Goal: Task Accomplishment & Management: Use online tool/utility

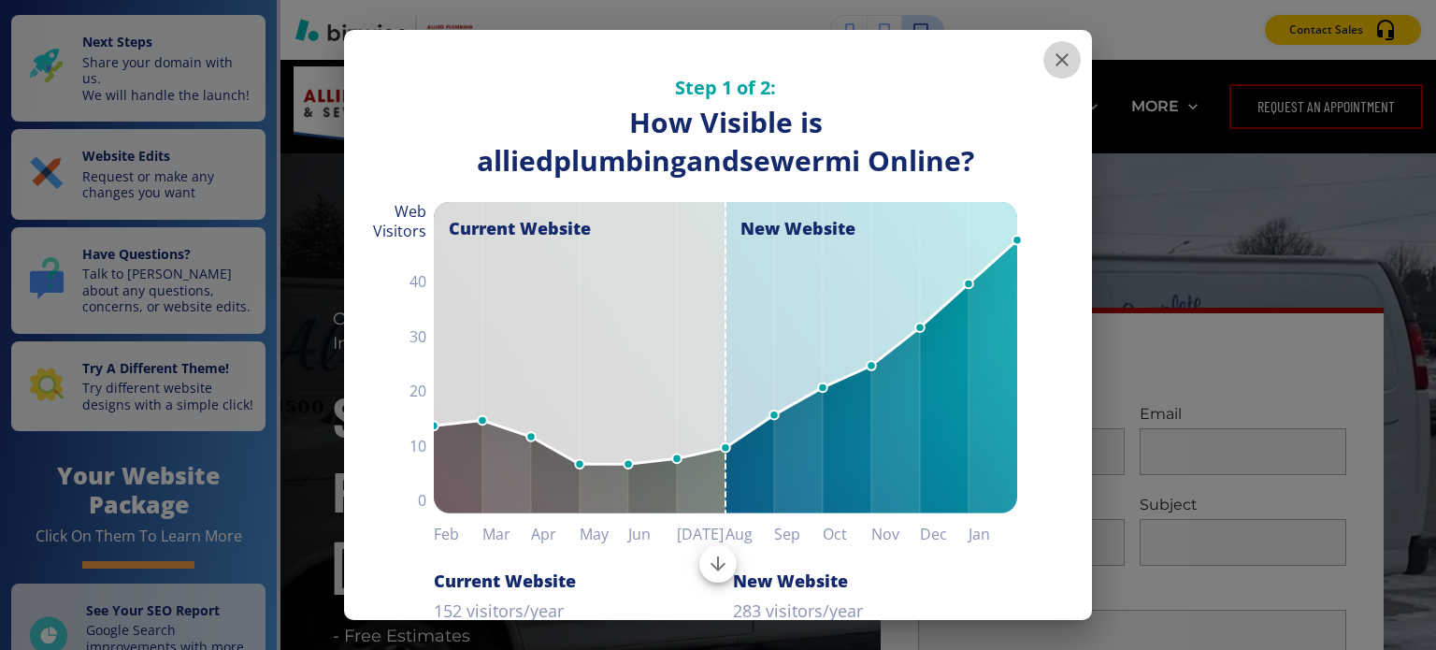
click at [1055, 60] on icon "button" at bounding box center [1061, 59] width 13 height 13
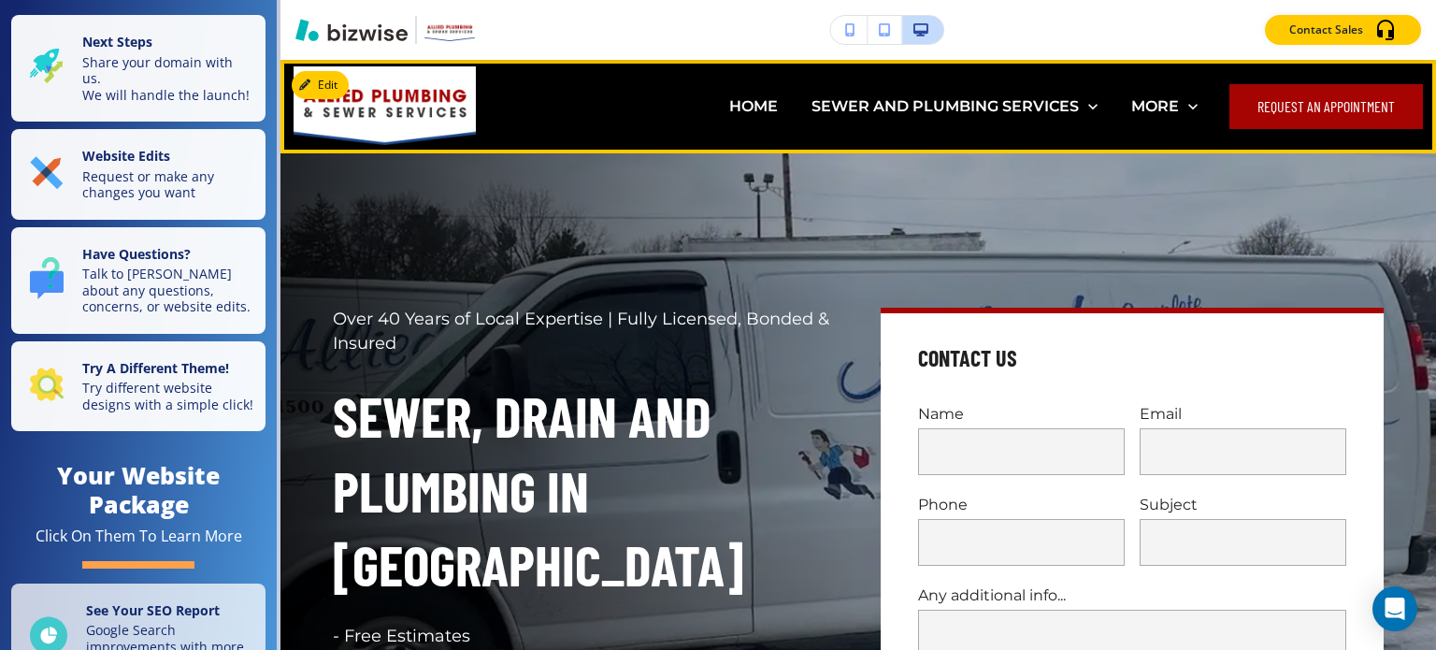
click at [1275, 113] on button "Request an Appointment" at bounding box center [1326, 106] width 194 height 45
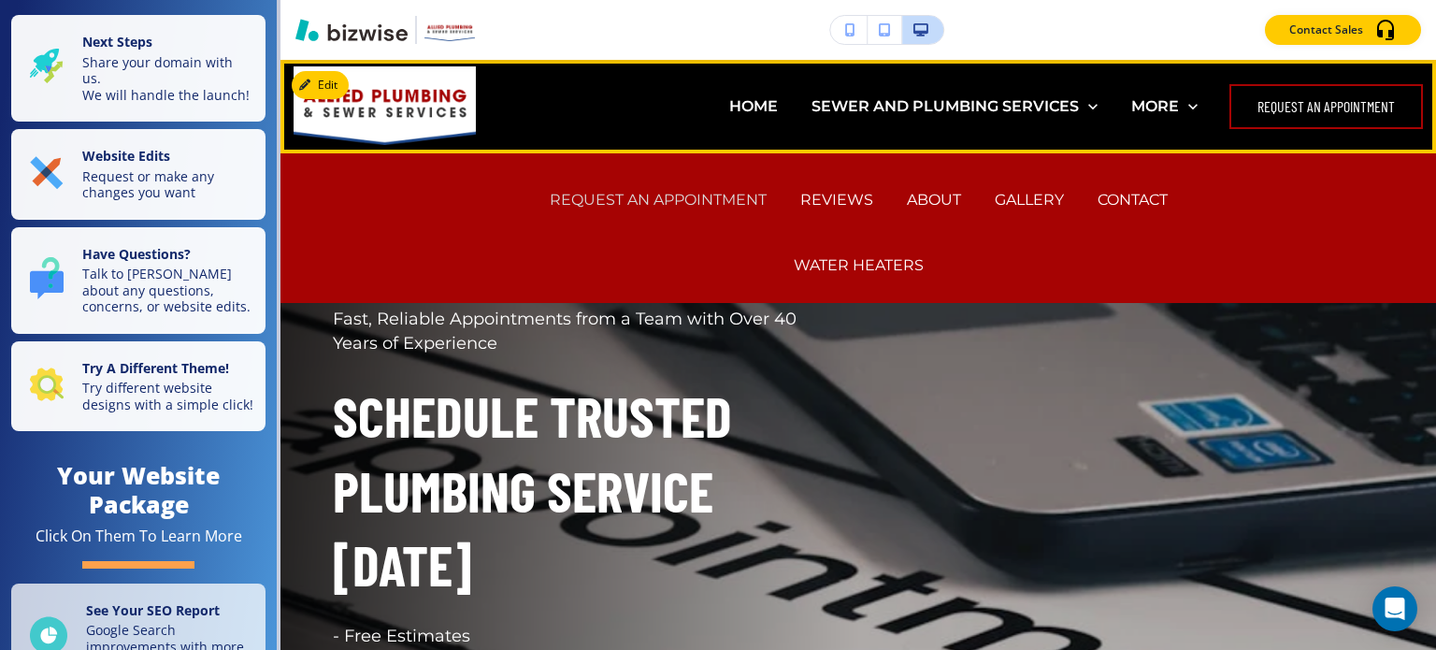
click at [696, 199] on p "REQUEST AN APPOINTMENT" at bounding box center [658, 200] width 217 height 22
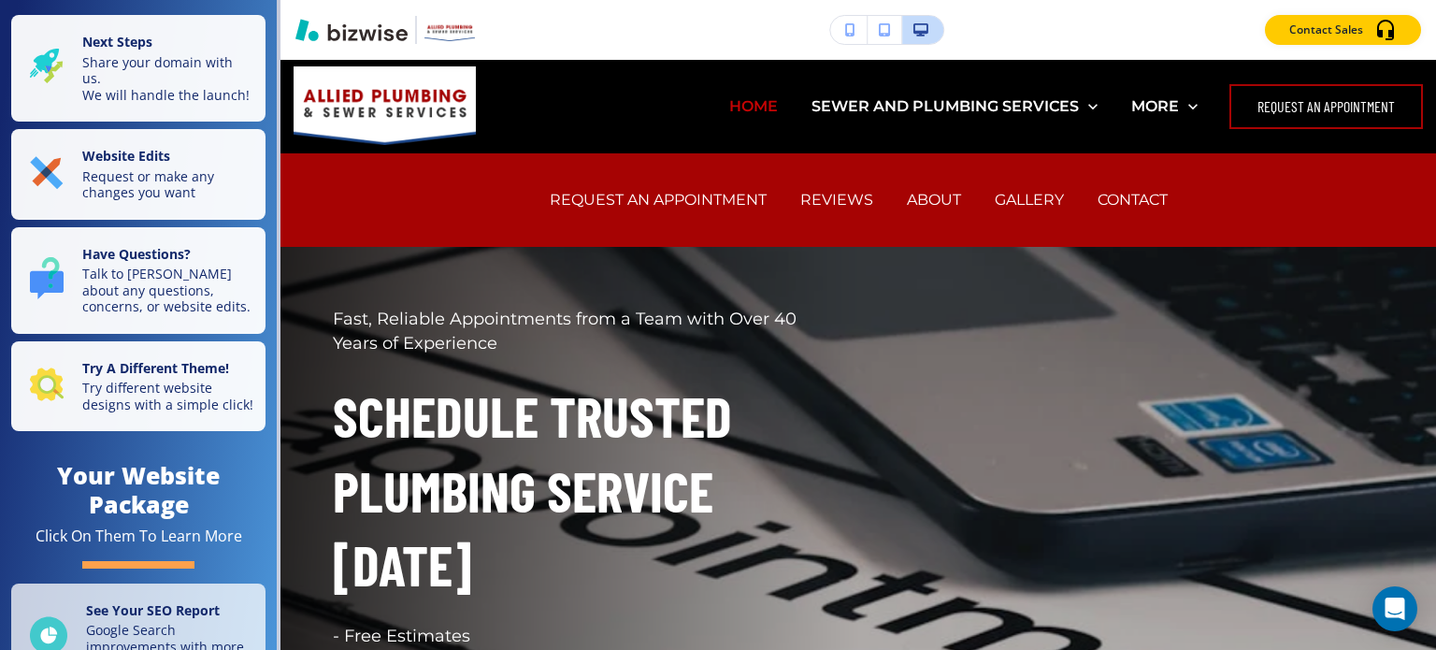
click at [765, 108] on p "HOME" at bounding box center [753, 106] width 49 height 22
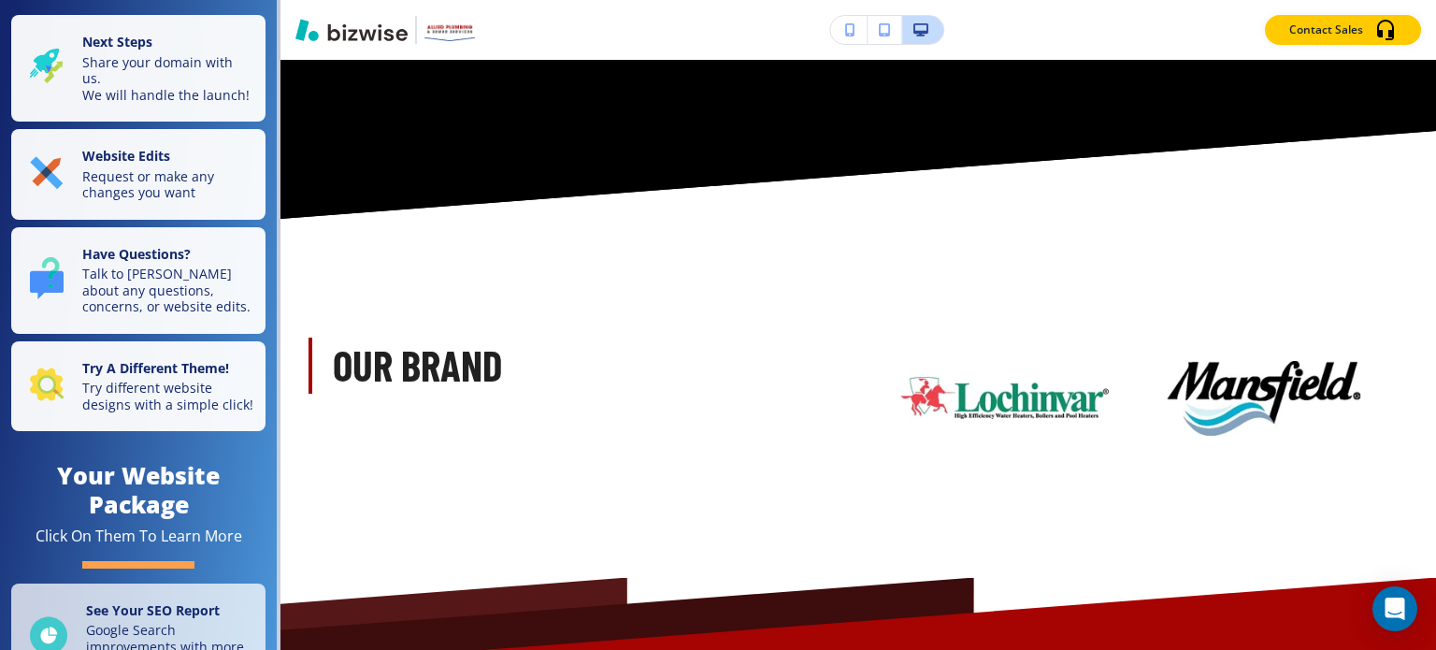
scroll to position [9786, 0]
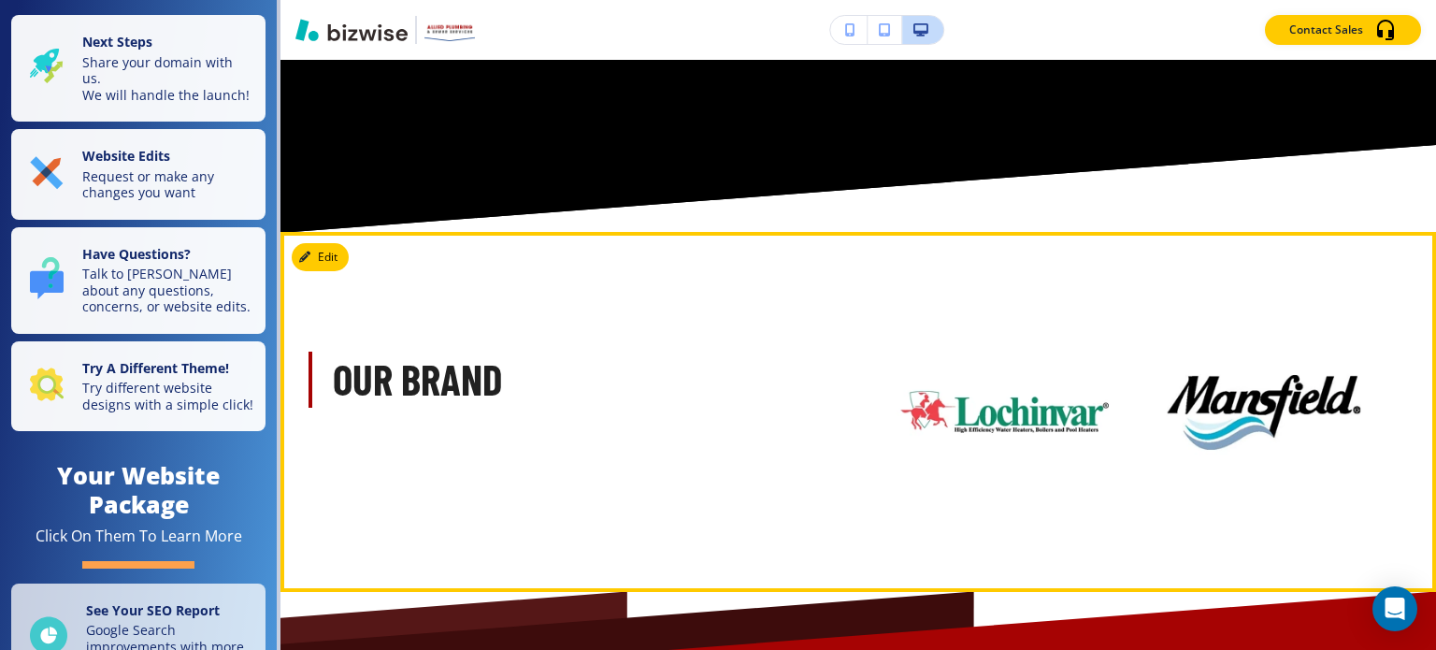
click at [330, 243] on button "Edit" at bounding box center [320, 257] width 57 height 28
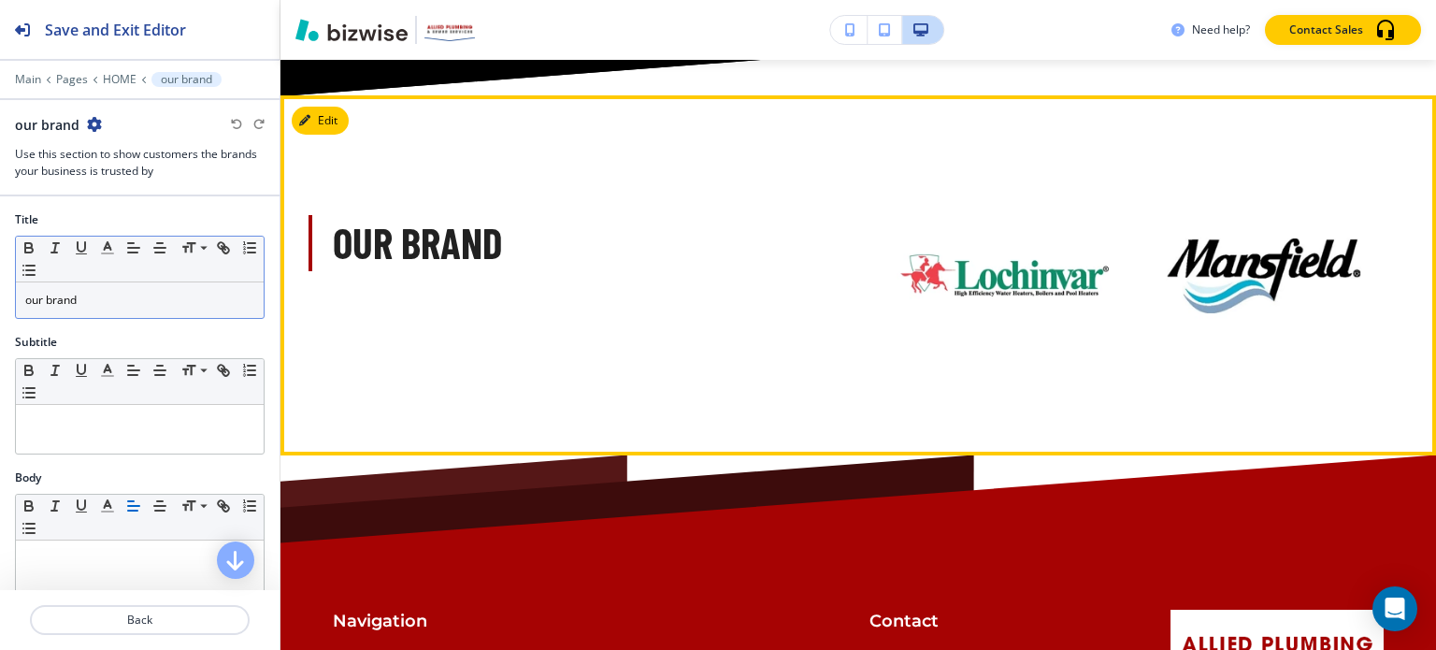
scroll to position [9937, 0]
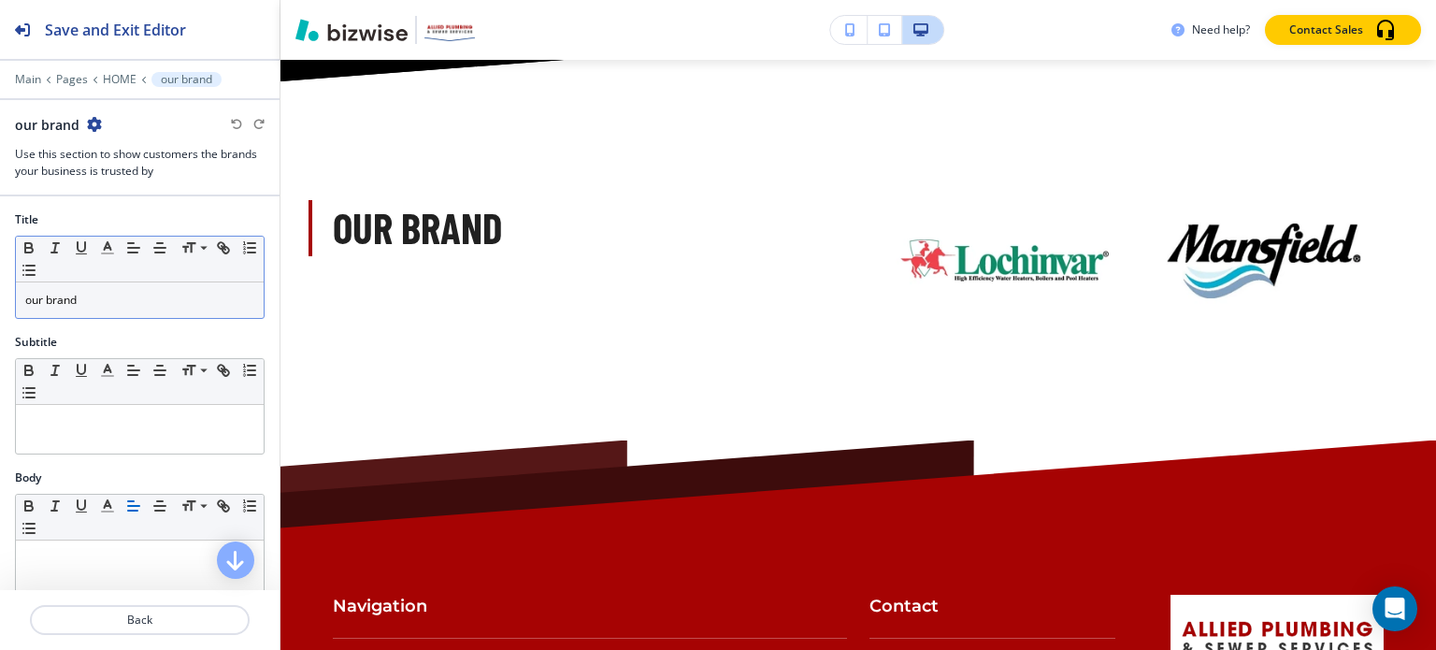
click at [120, 304] on p "our brand" at bounding box center [139, 300] width 229 height 17
click at [120, 302] on p "our brand" at bounding box center [139, 300] width 229 height 17
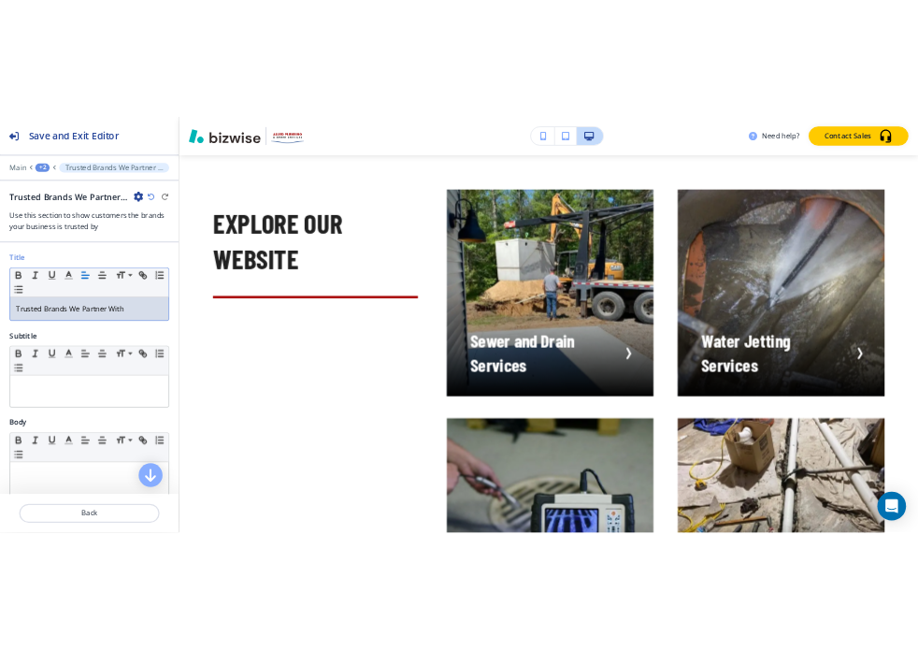
scroll to position [3206, 0]
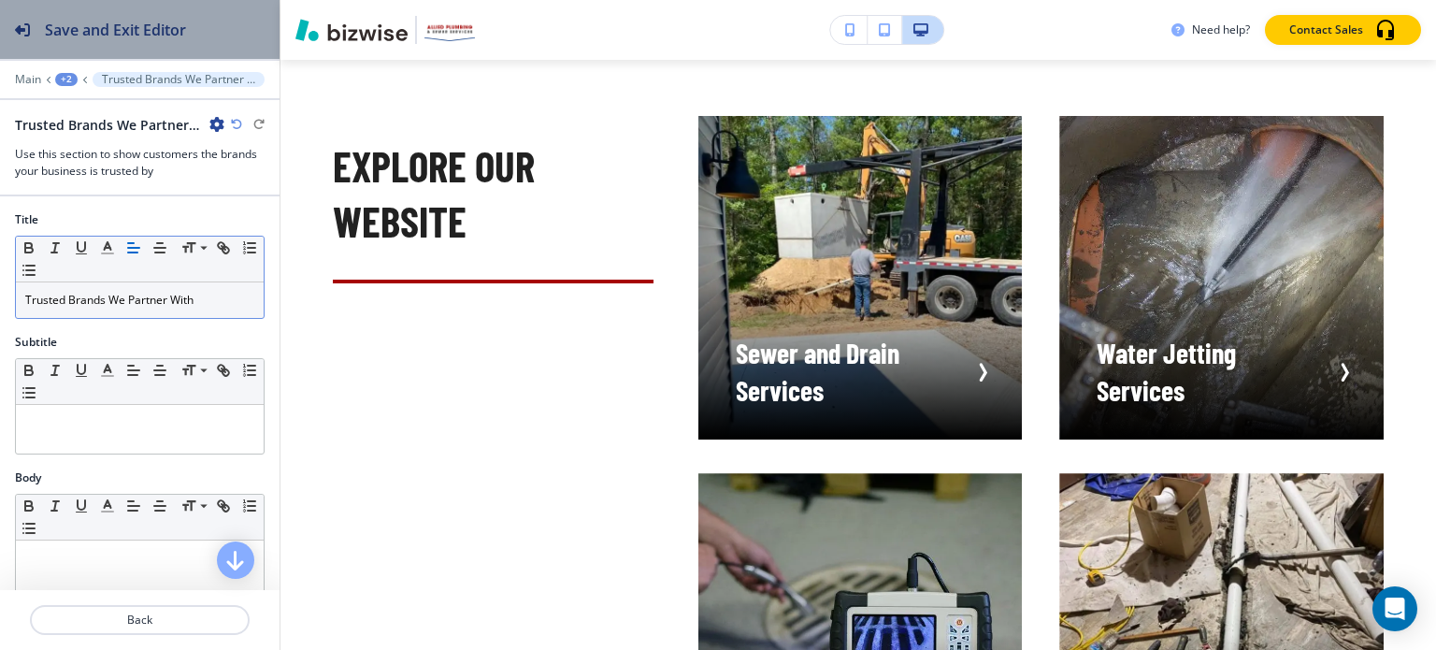
click at [93, 34] on h2 "Save and Exit Editor" at bounding box center [115, 30] width 141 height 22
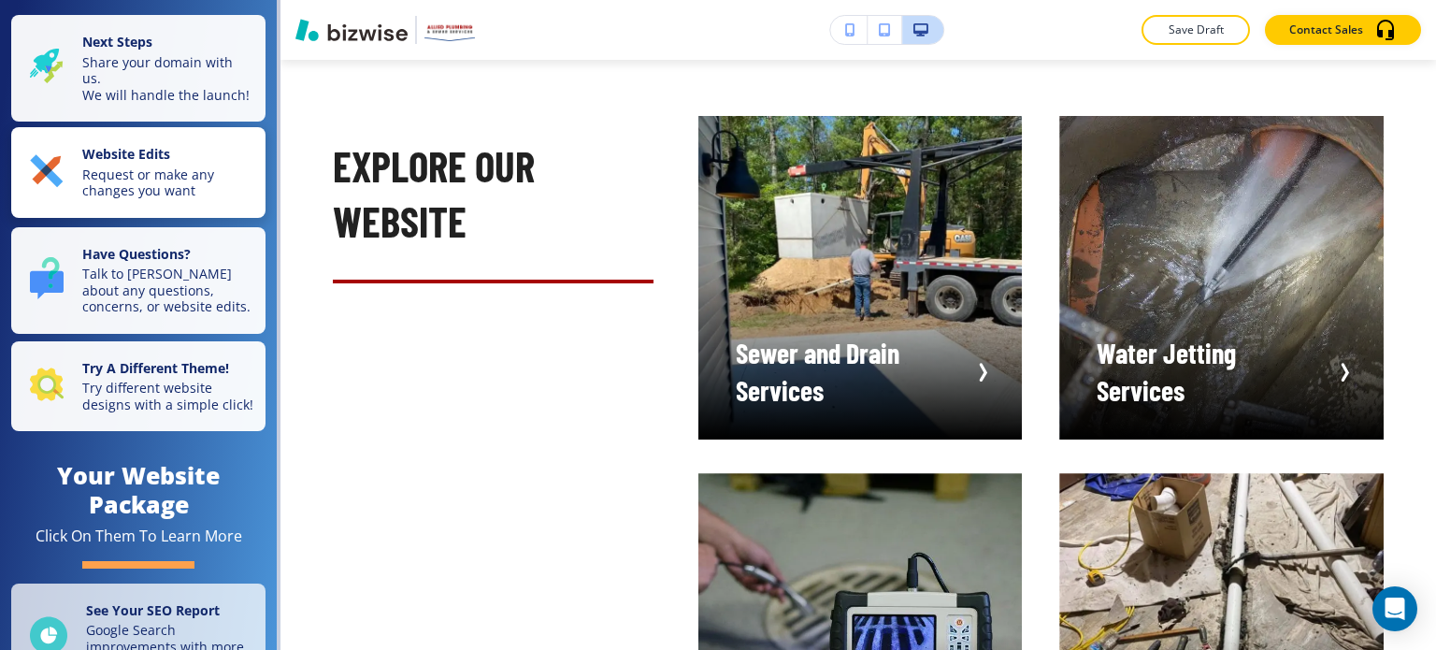
click at [123, 190] on p "Request or make any changes you want" at bounding box center [168, 182] width 172 height 33
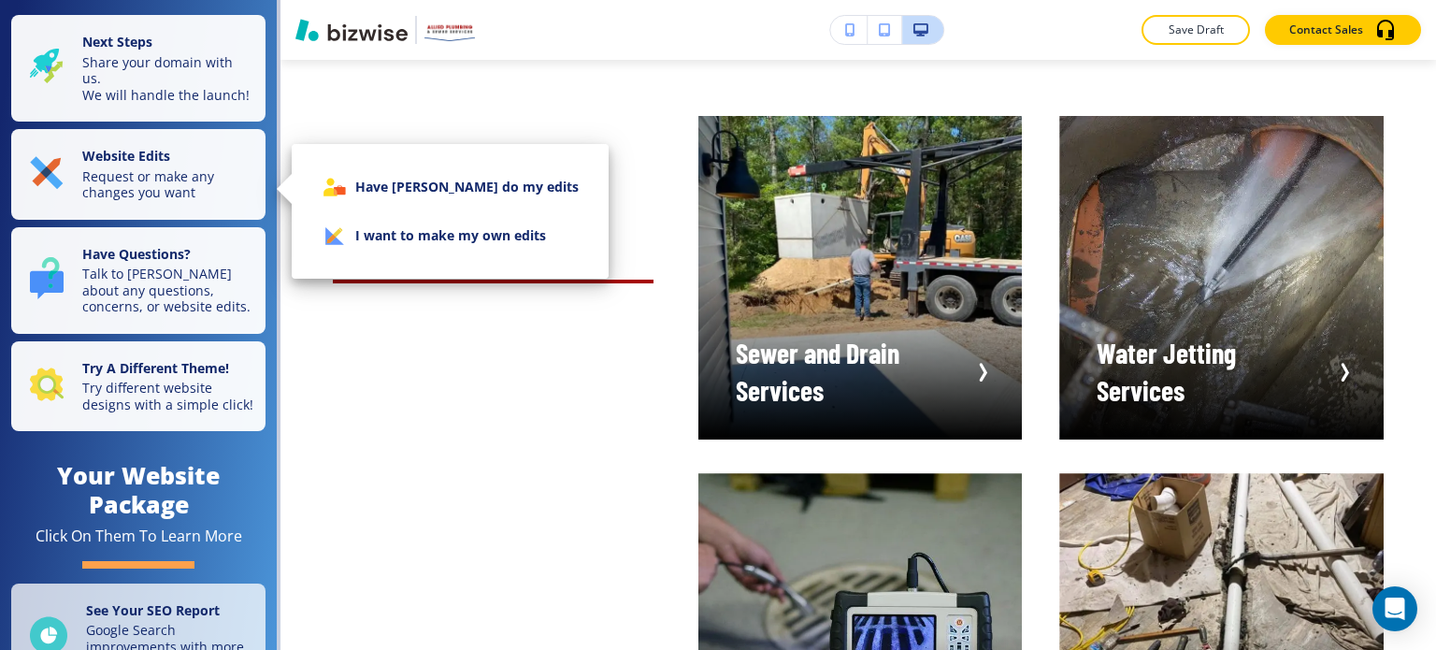
click at [438, 228] on li "I want to make my own edits" at bounding box center [450, 235] width 287 height 49
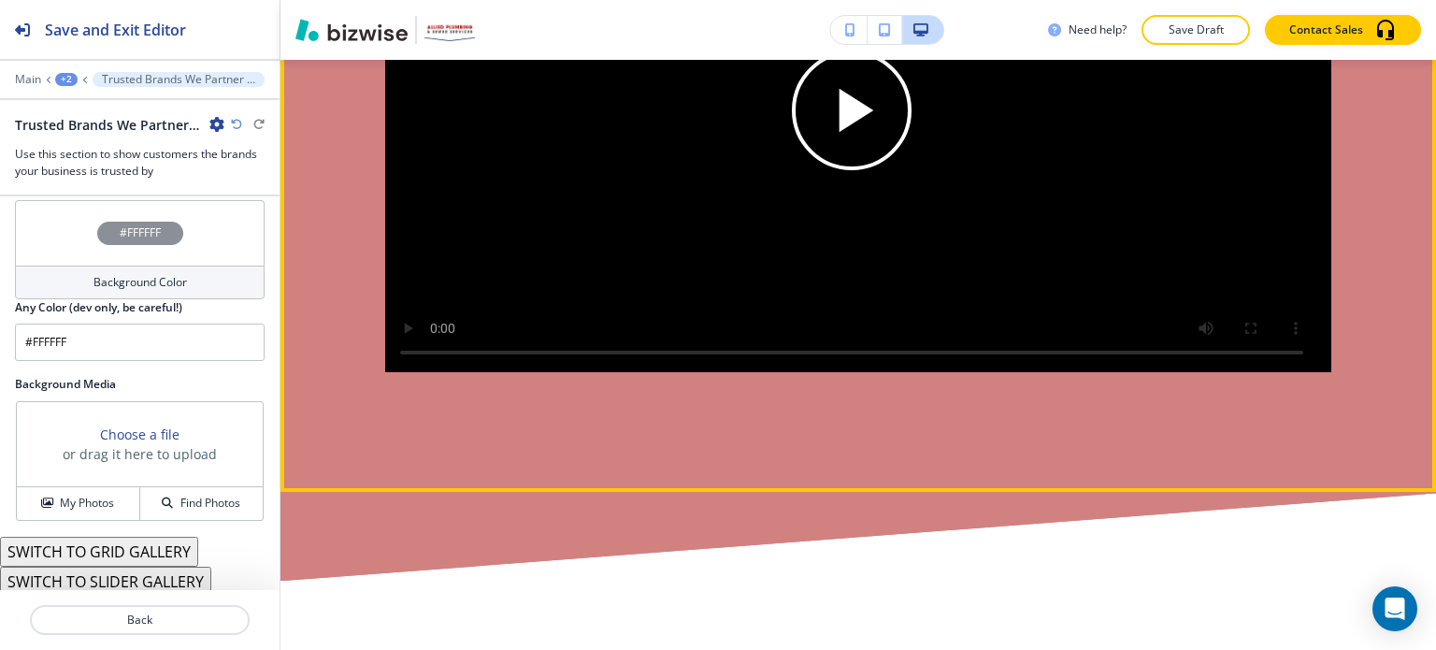
scroll to position [5823, 0]
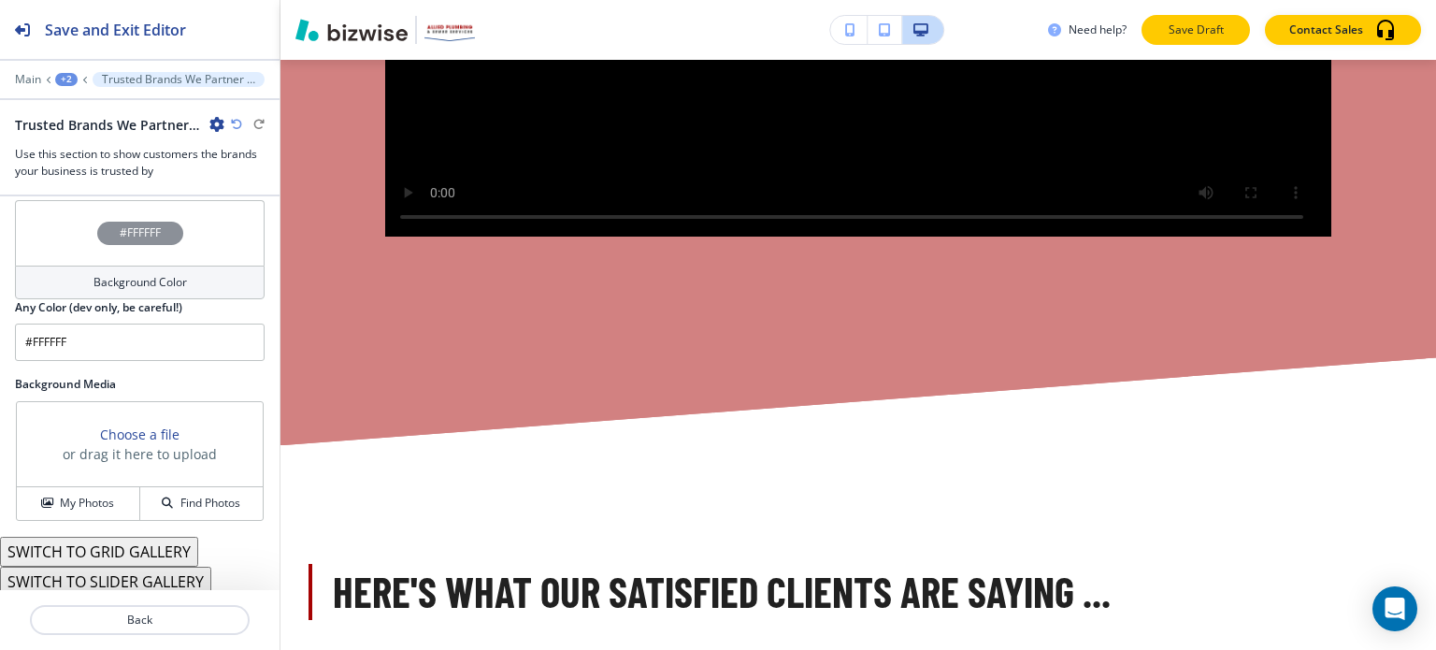
click at [1185, 30] on p "Save Draft" at bounding box center [1196, 30] width 60 height 17
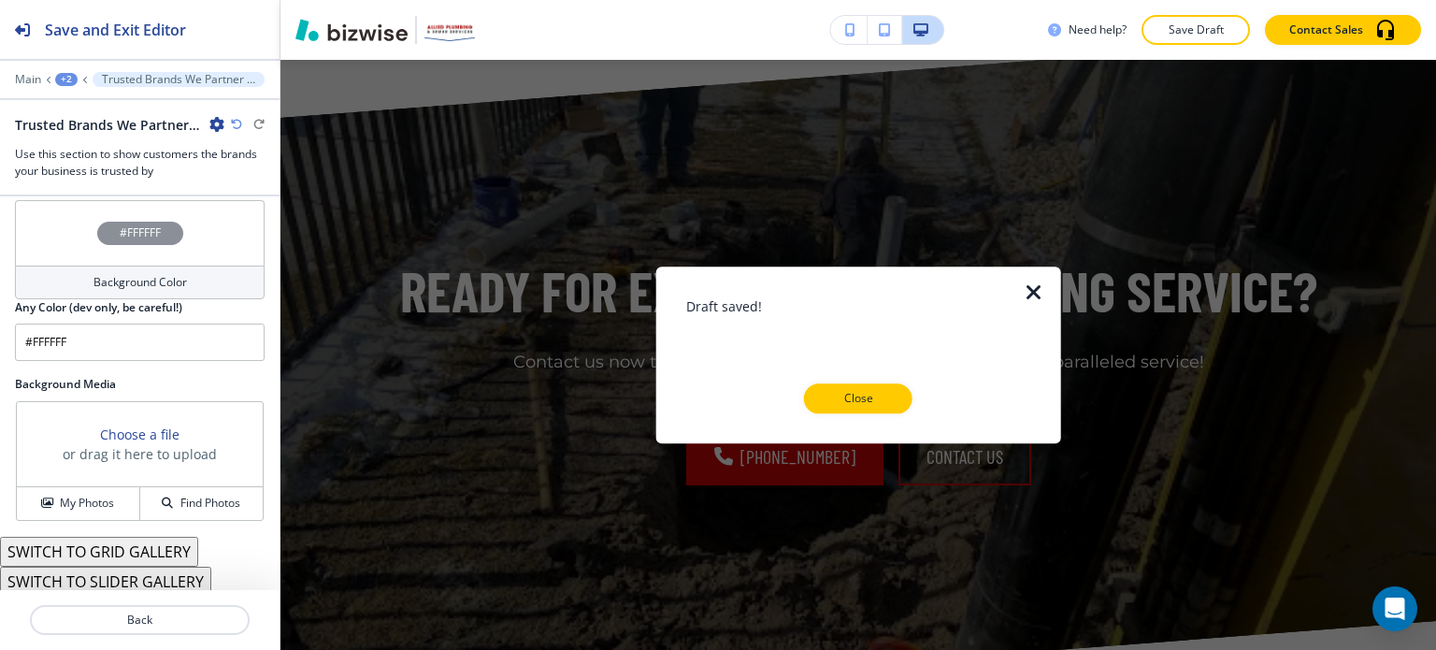
click at [875, 397] on p "Close" at bounding box center [858, 398] width 60 height 17
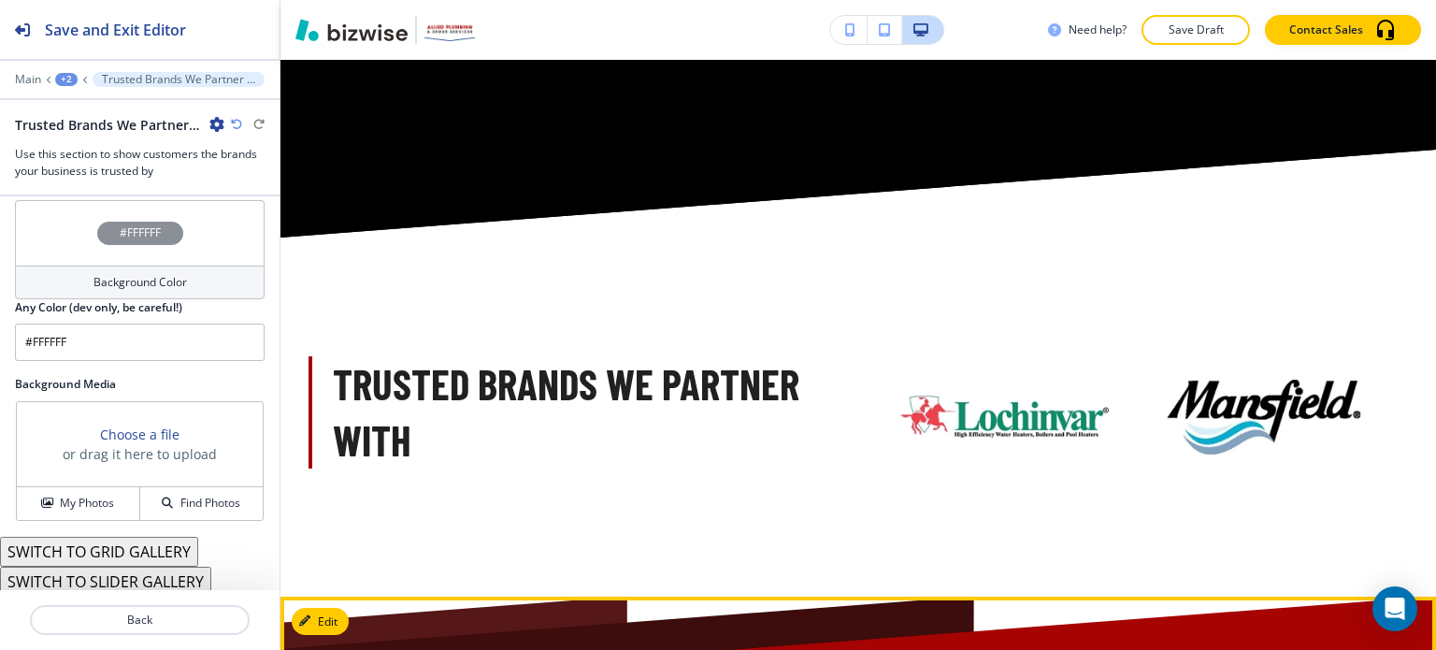
scroll to position [9771, 0]
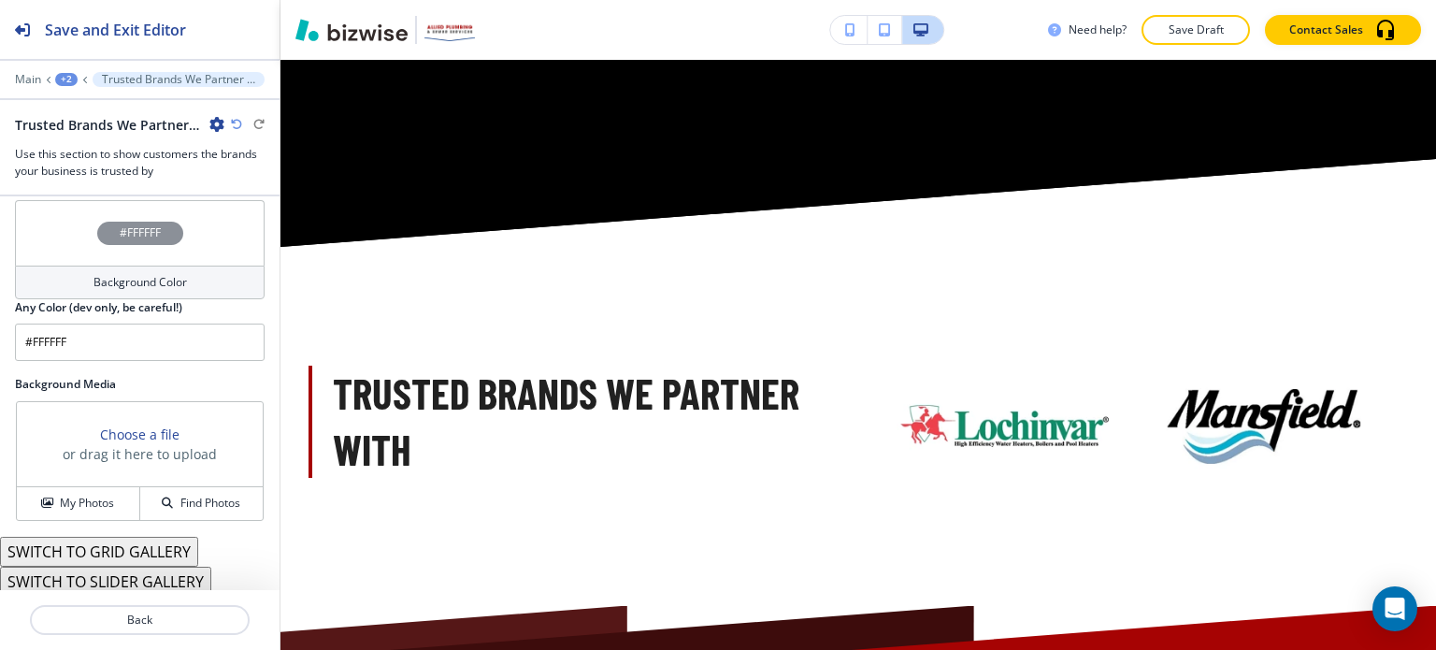
click at [61, 79] on div "+2" at bounding box center [66, 79] width 22 height 13
click at [90, 119] on button "Pages" at bounding box center [115, 109] width 120 height 33
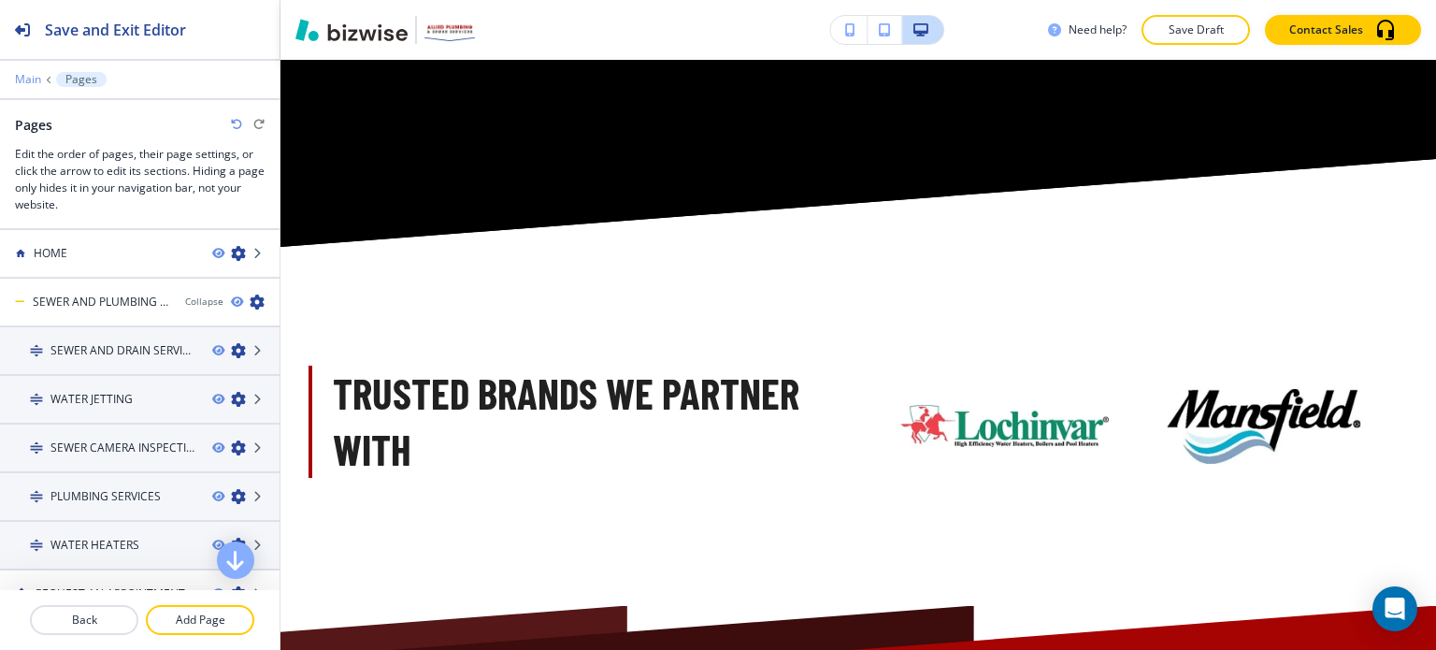
click at [33, 78] on p "Main" at bounding box center [28, 79] width 26 height 13
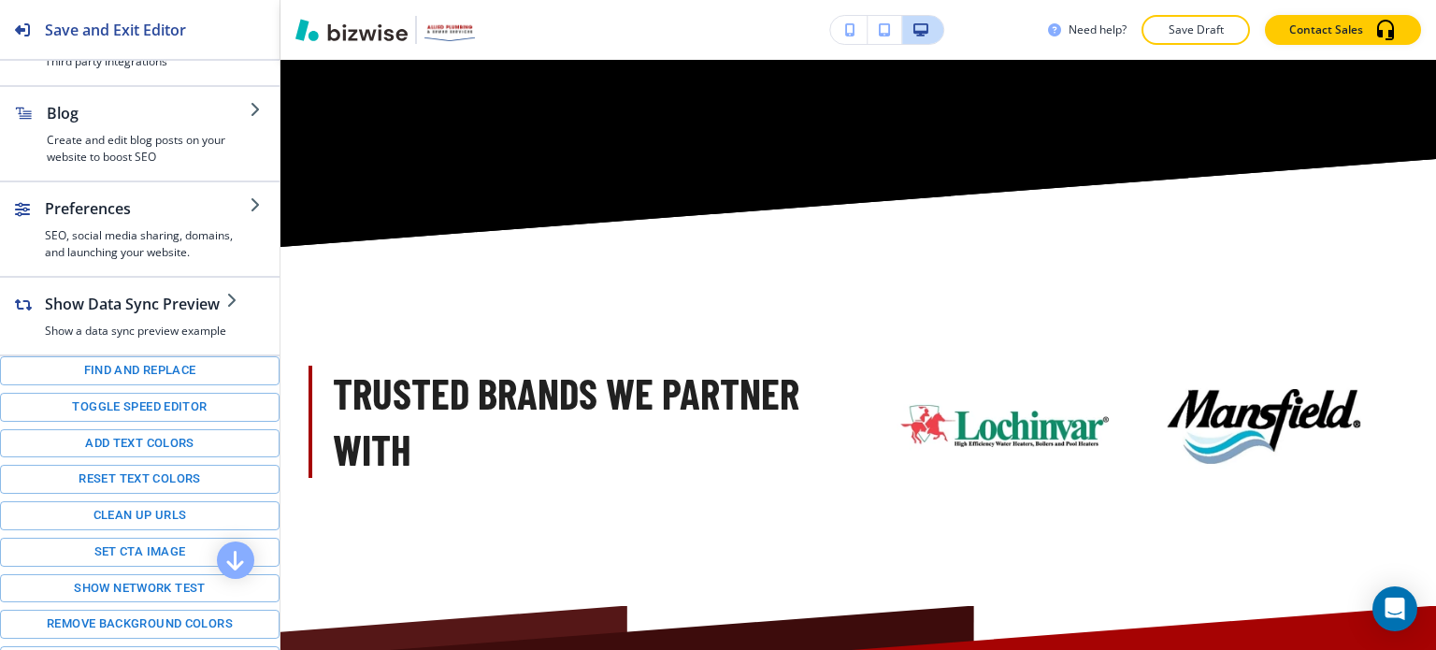
scroll to position [340, 0]
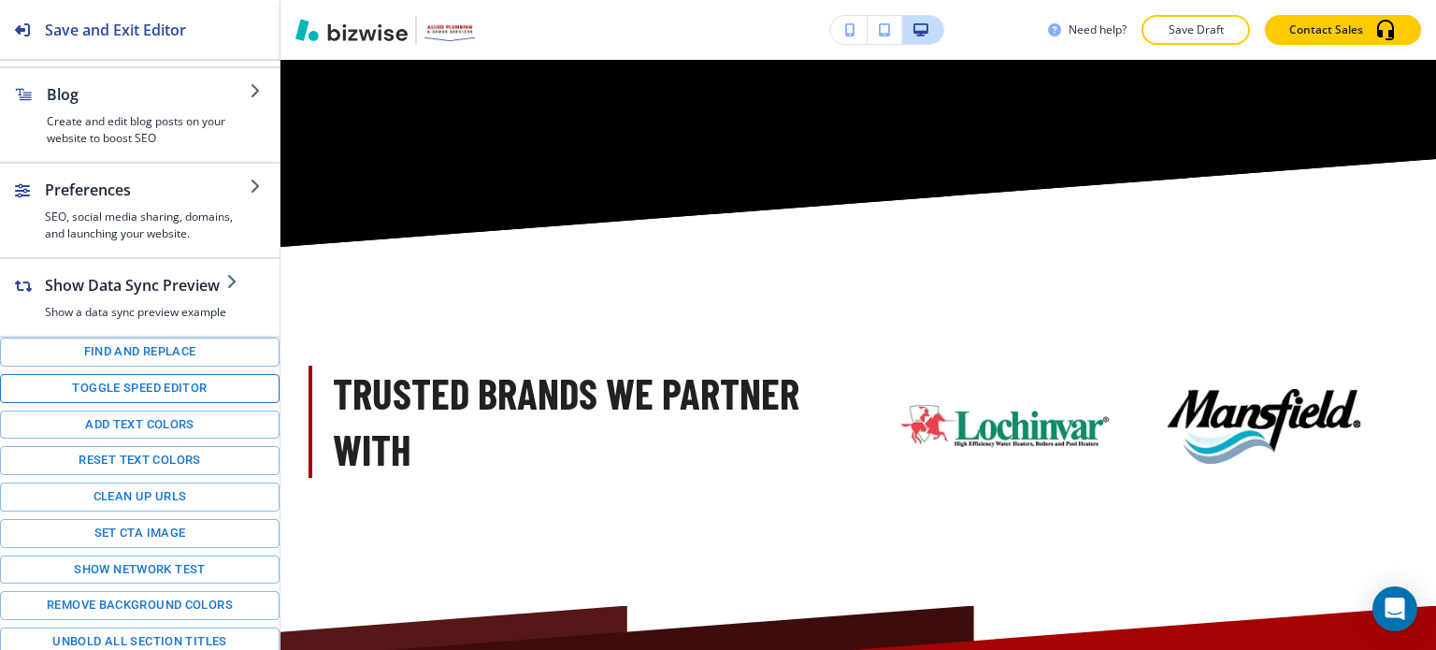
click at [151, 383] on button "Toggle speed editor" at bounding box center [140, 388] width 280 height 29
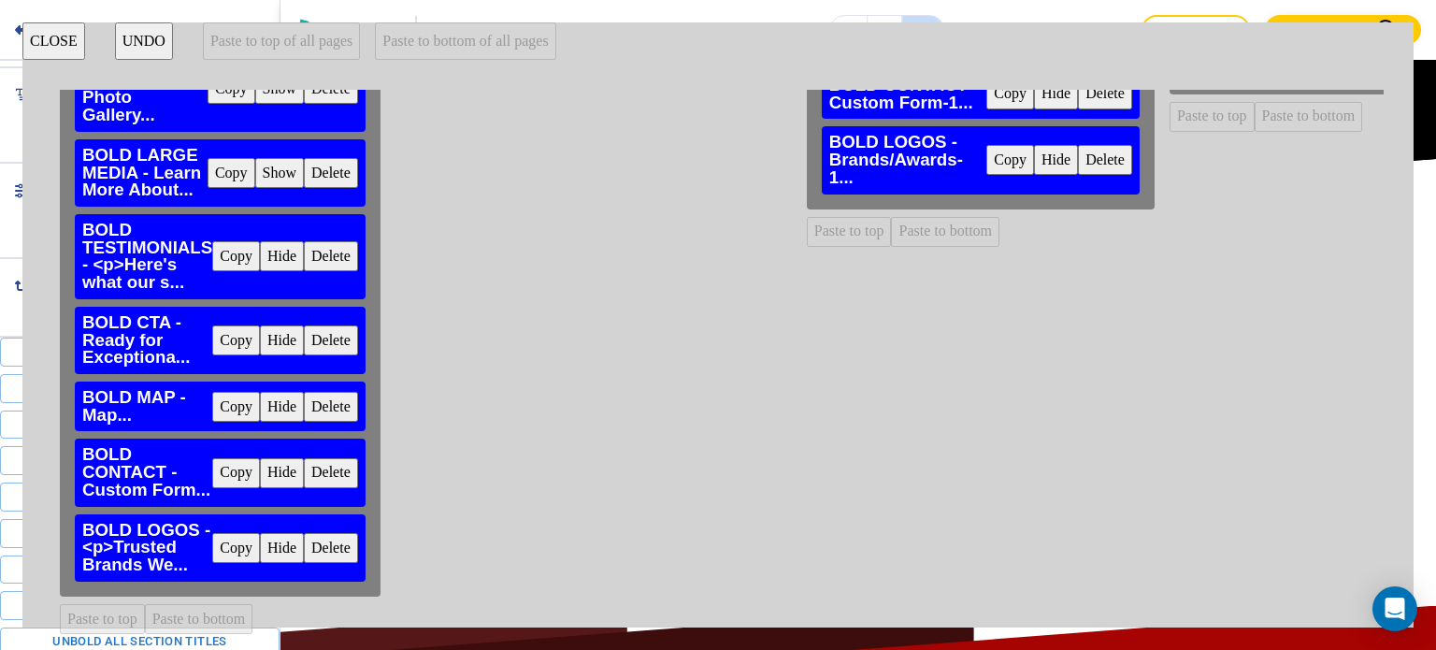
scroll to position [689, 0]
click at [235, 533] on button "Copy" at bounding box center [236, 548] width 48 height 30
click at [939, 217] on button "Paste to bottom" at bounding box center [945, 232] width 108 height 30
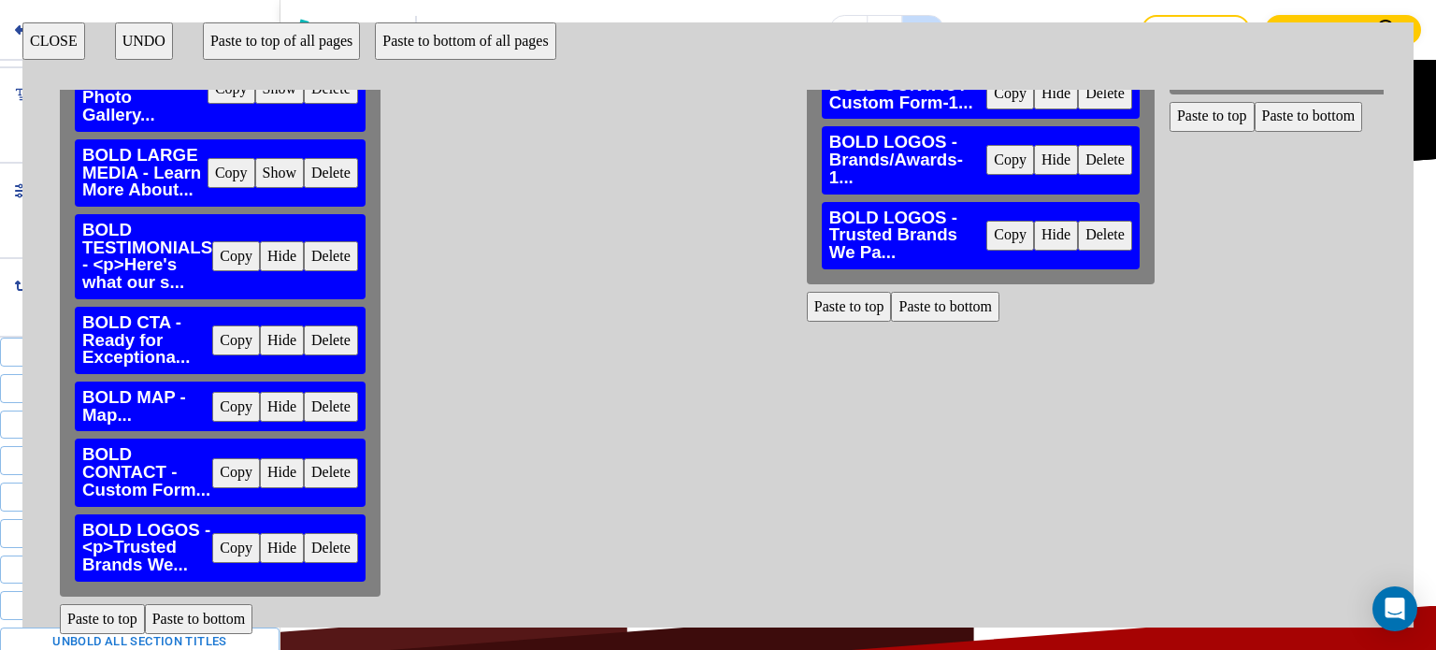
click at [1117, 145] on button "Delete" at bounding box center [1105, 160] width 54 height 30
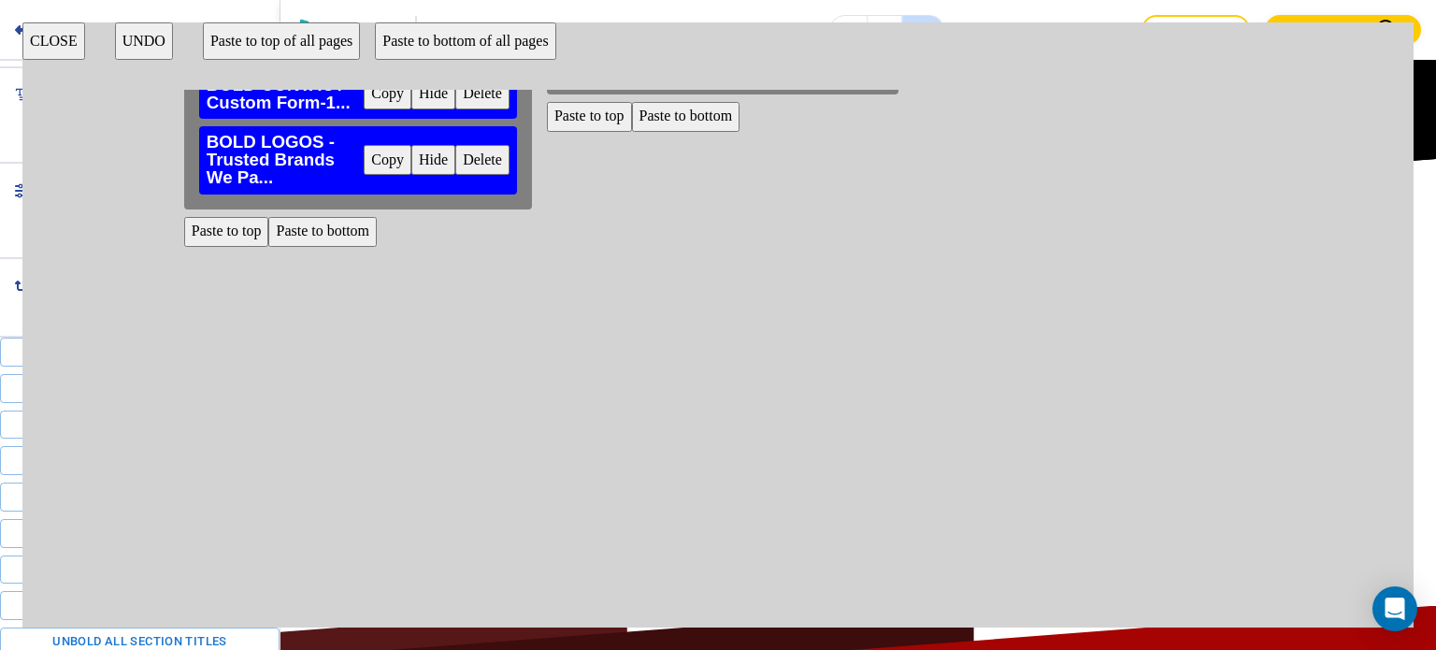
scroll to position [409, 623]
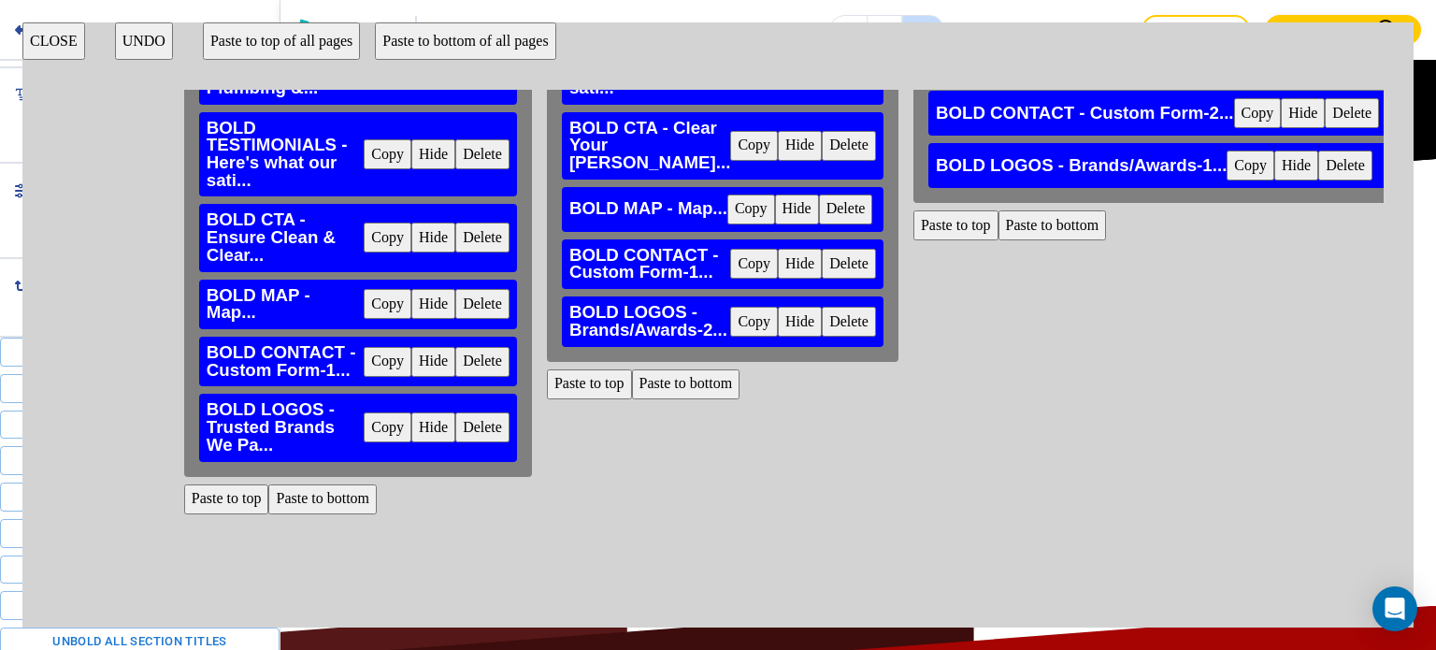
click at [703, 399] on button "Paste to bottom" at bounding box center [686, 384] width 108 height 30
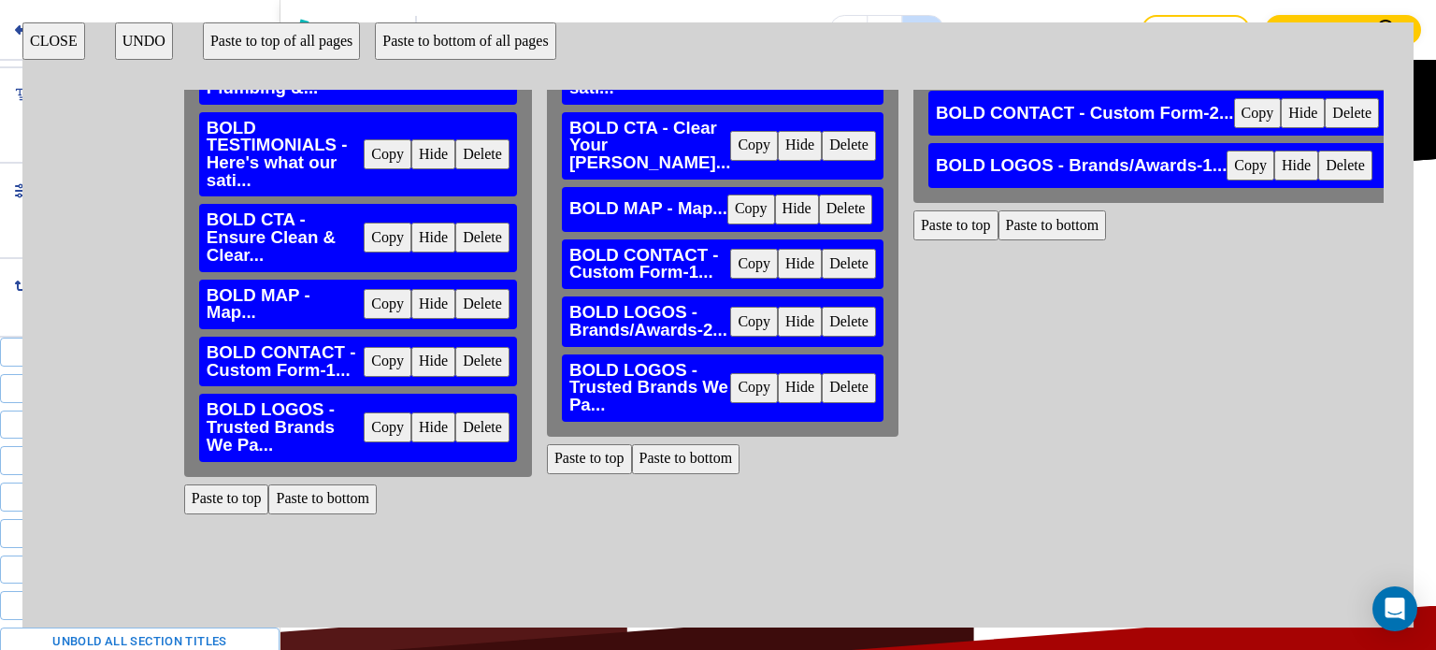
click at [847, 332] on button "Delete" at bounding box center [849, 322] width 54 height 30
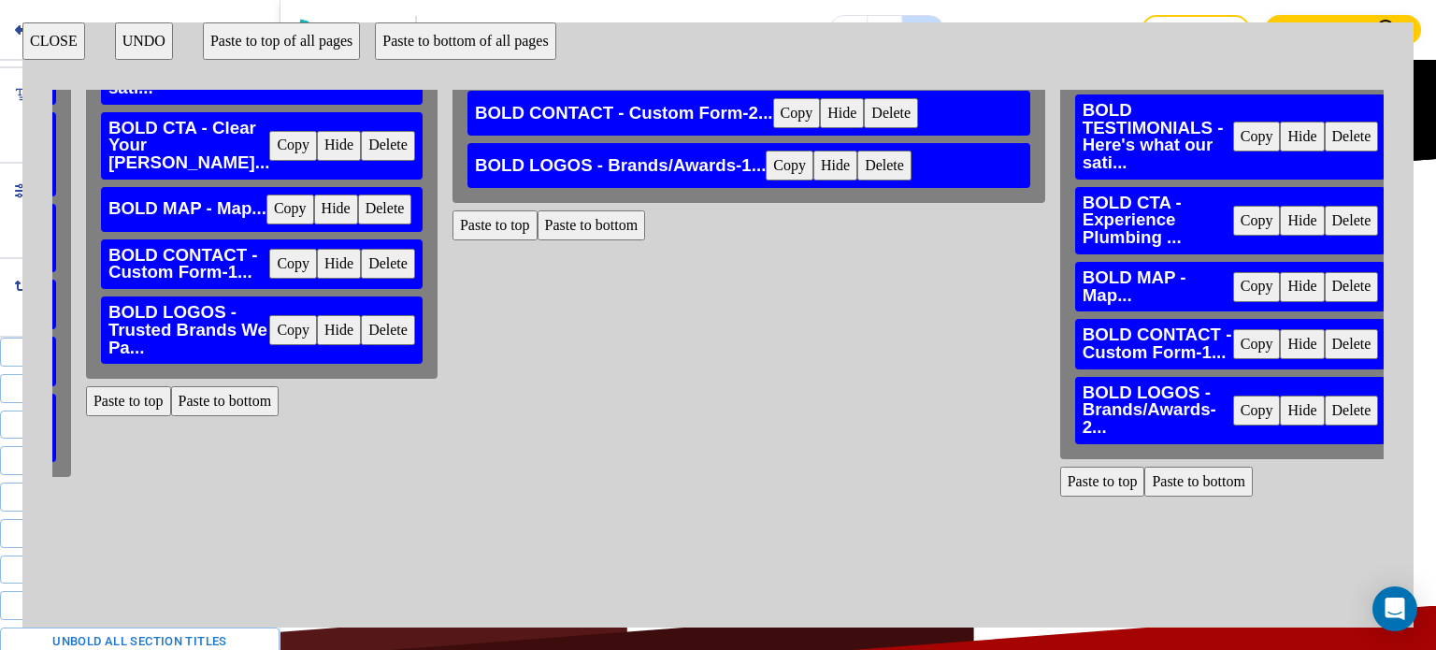
scroll to position [409, 1086]
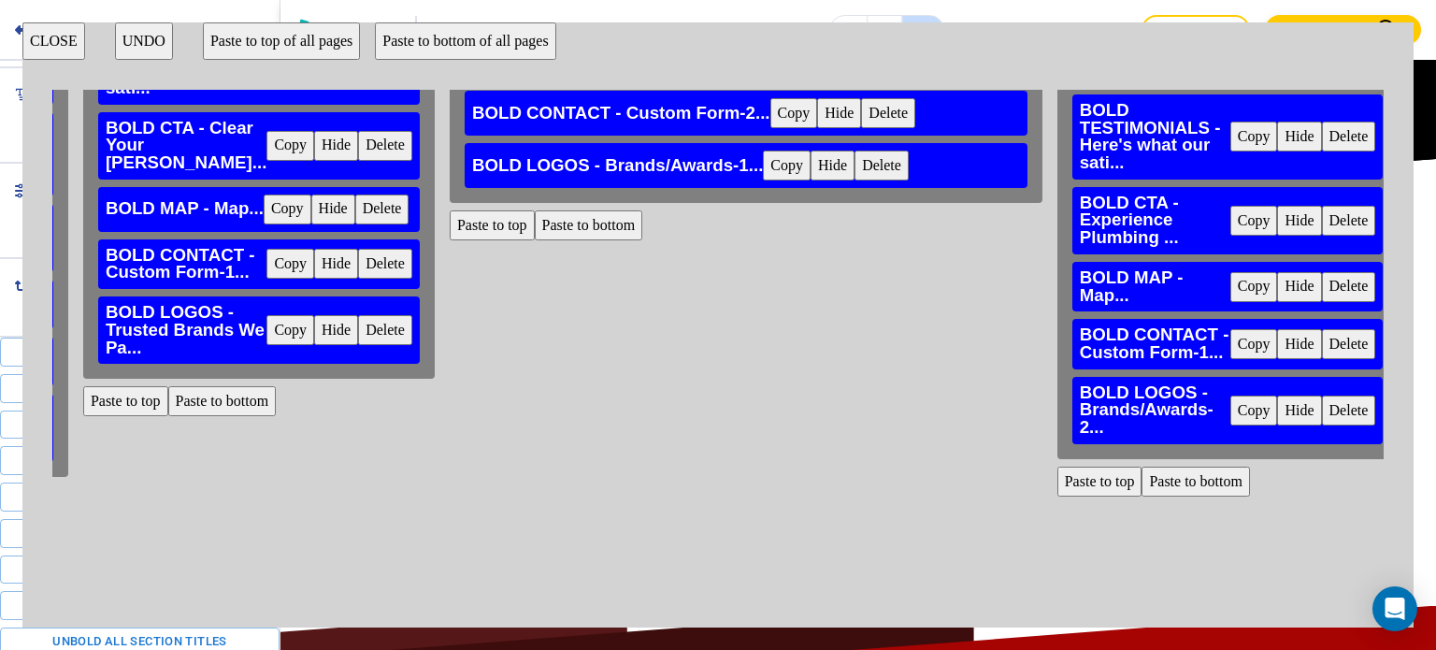
click at [596, 229] on button "Paste to bottom" at bounding box center [589, 225] width 108 height 30
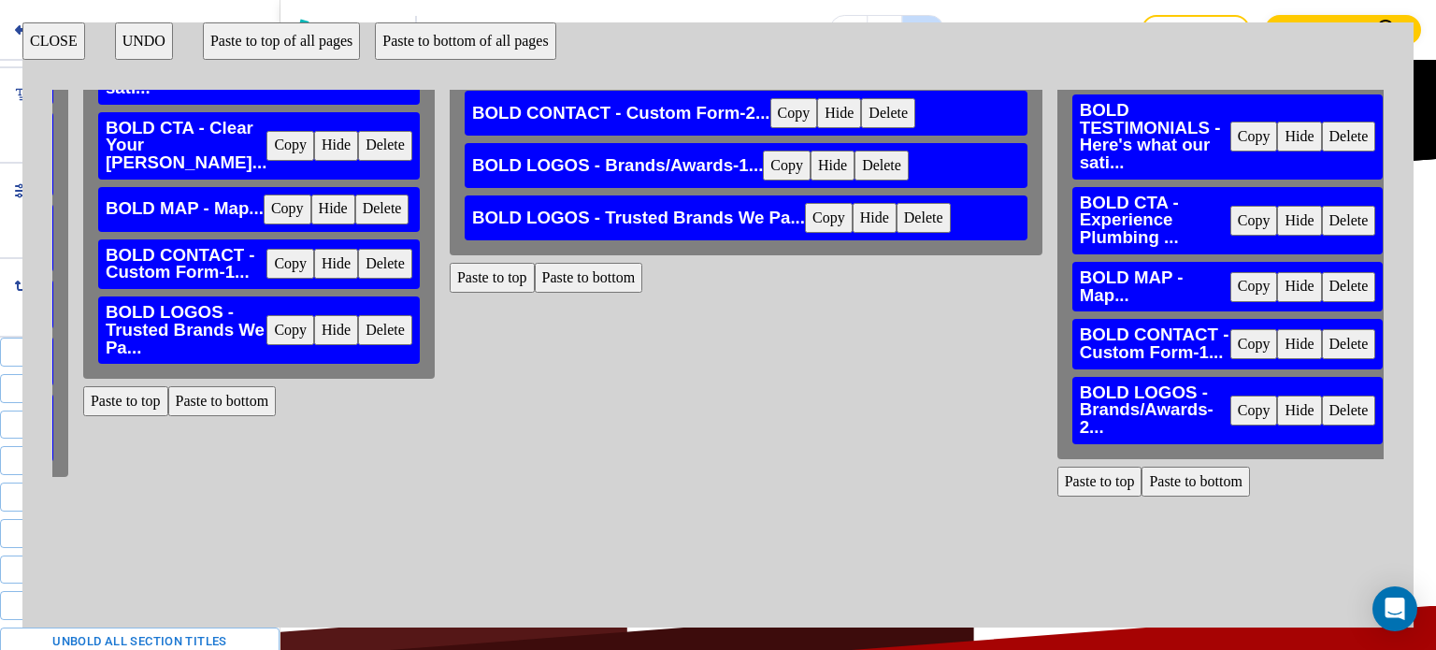
click at [860, 164] on button "Delete" at bounding box center [881, 166] width 54 height 30
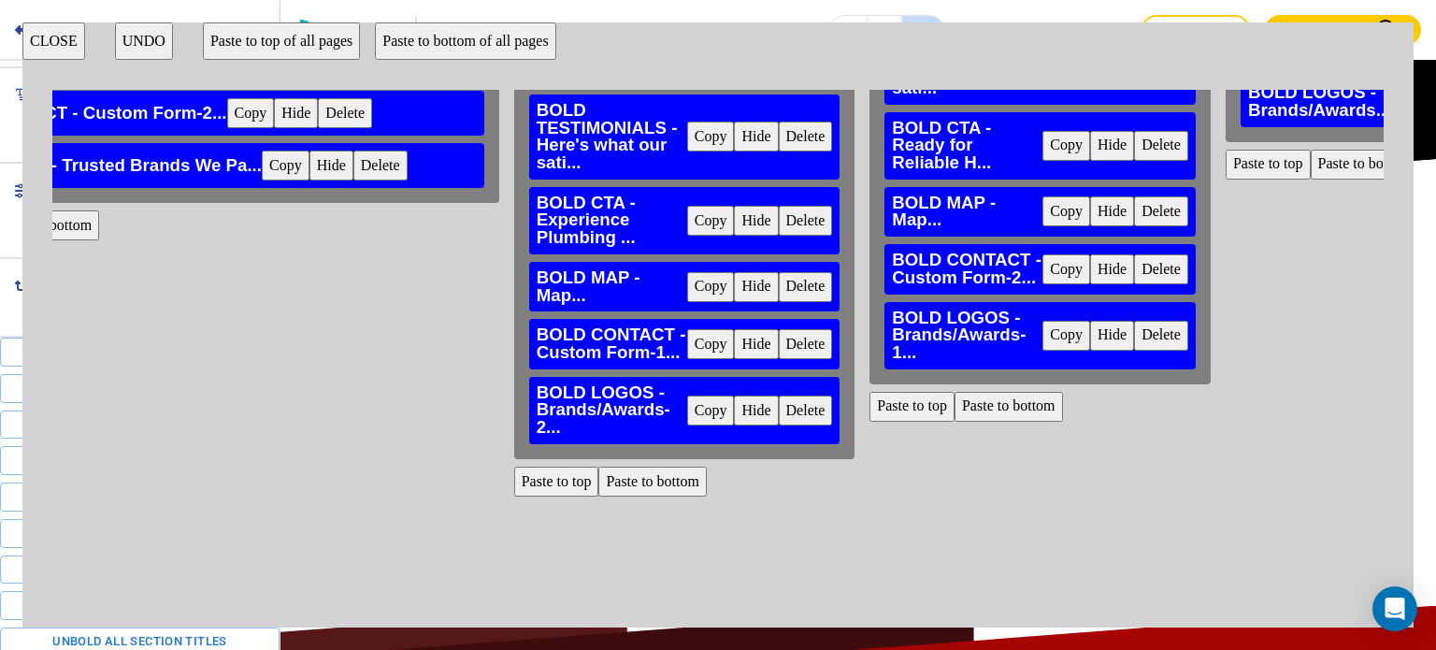
scroll to position [409, 1669]
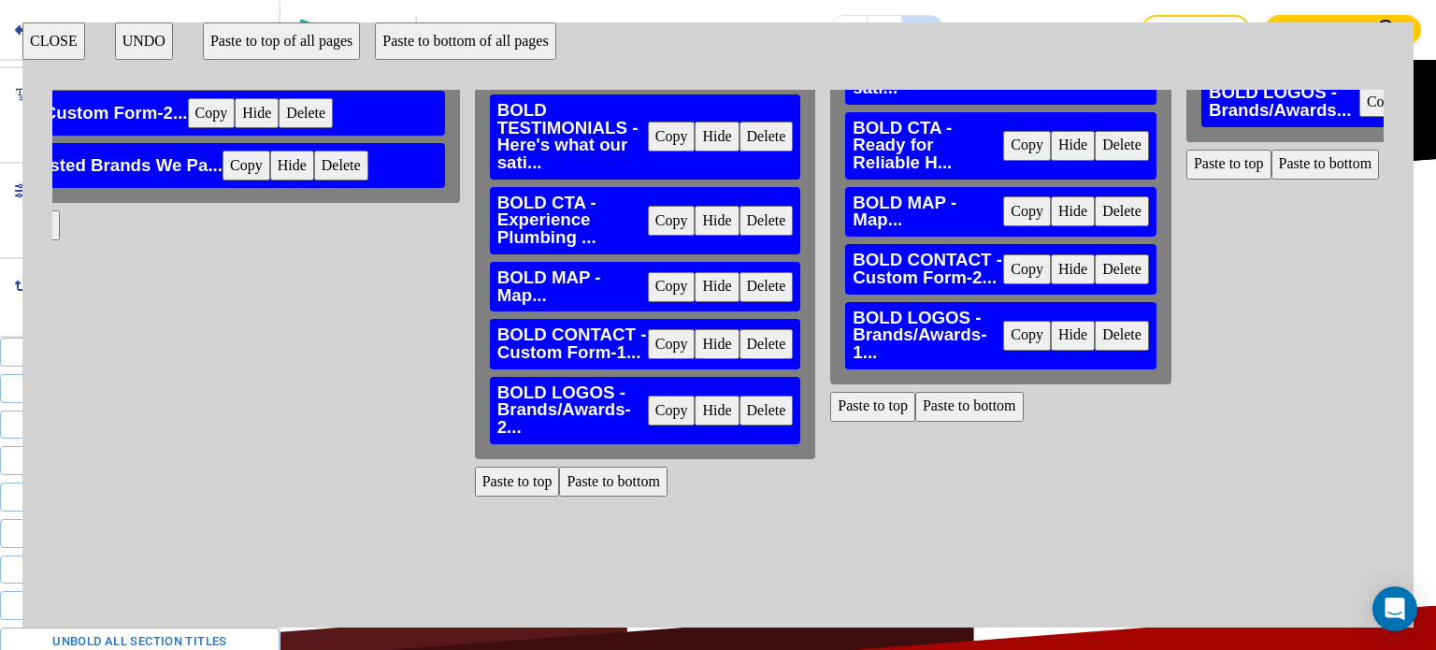
click at [618, 484] on button "Paste to bottom" at bounding box center [613, 482] width 108 height 30
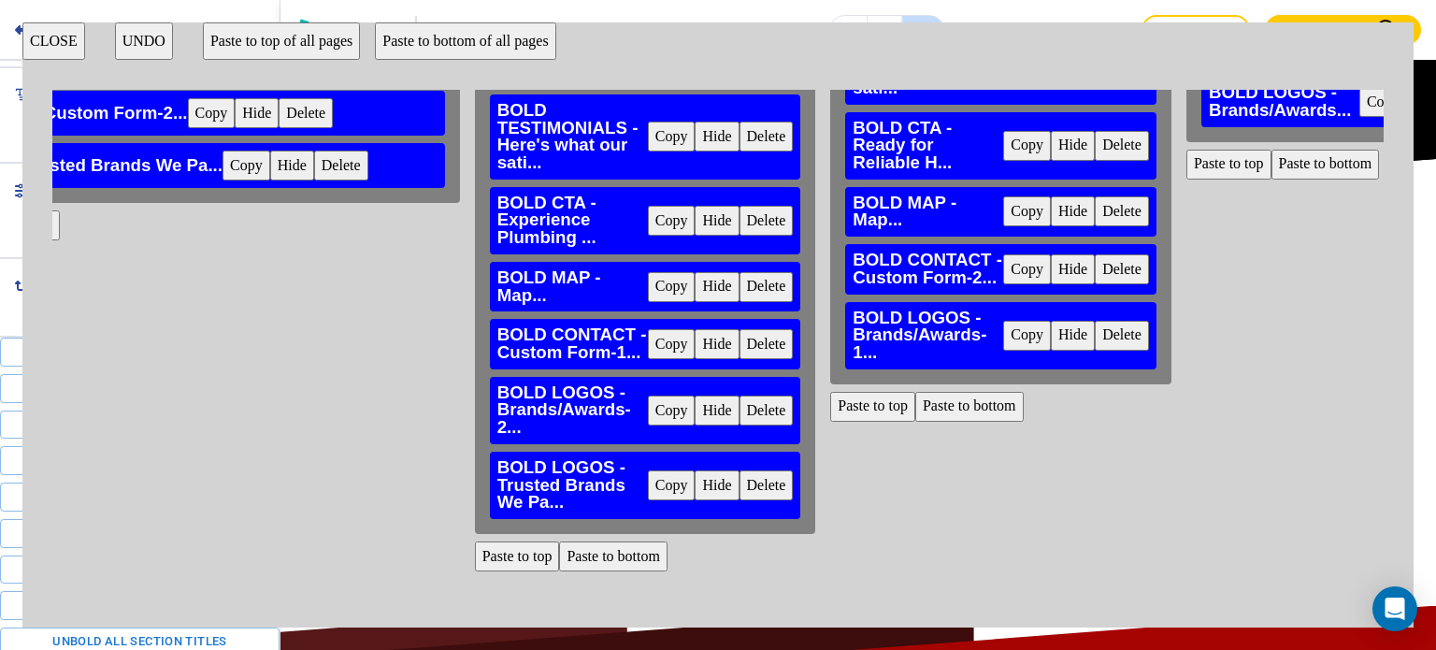
click at [748, 412] on button "Delete" at bounding box center [766, 410] width 54 height 30
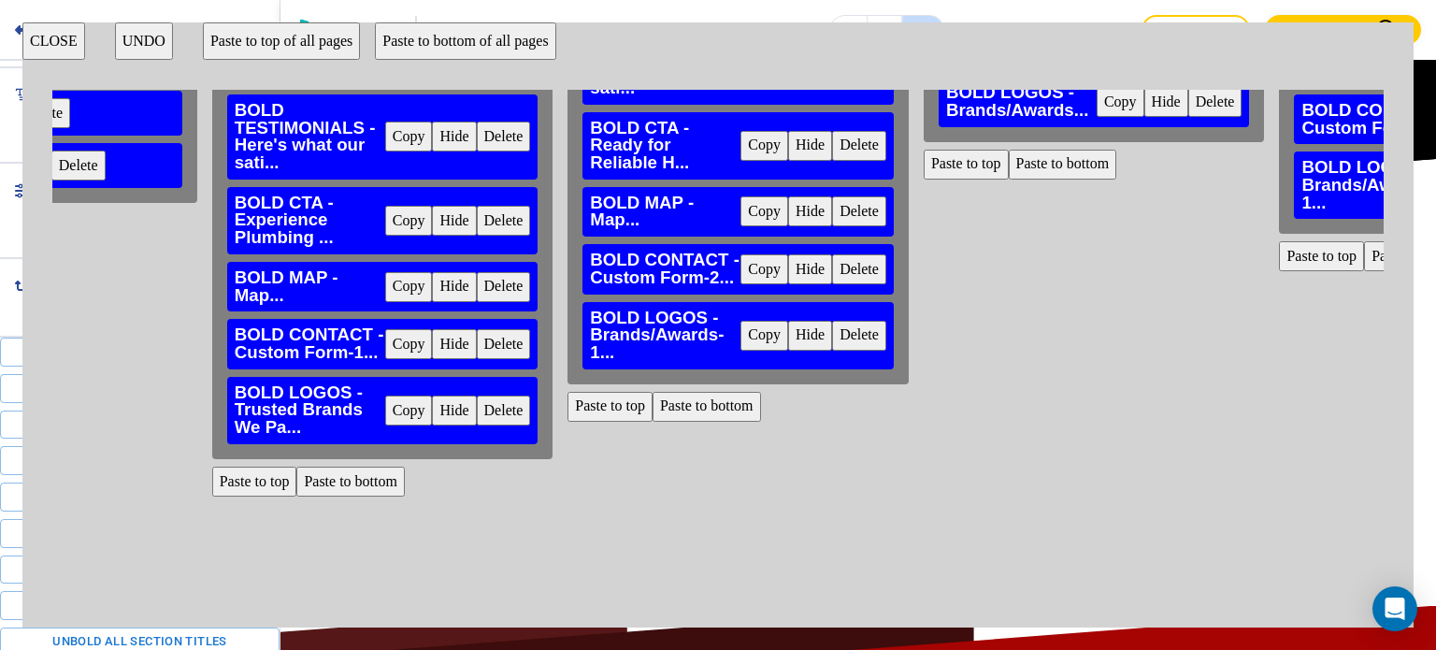
scroll to position [409, 1942]
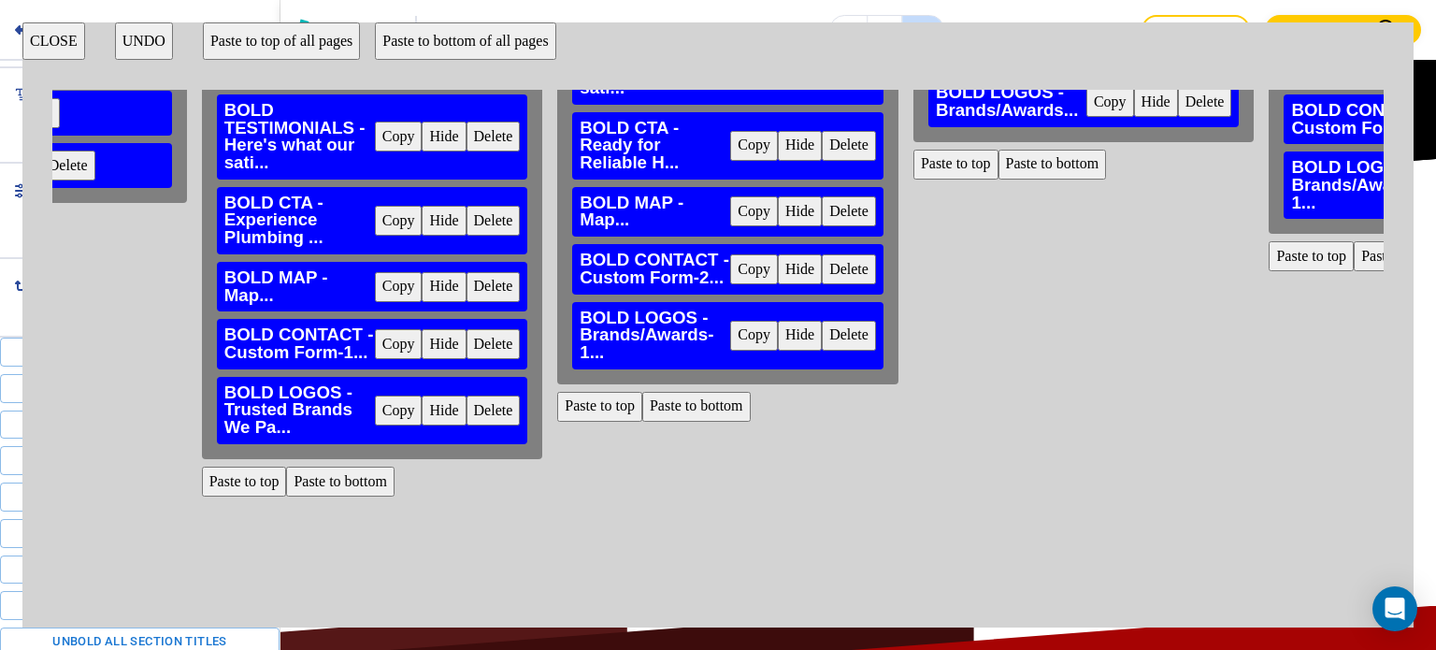
click at [706, 403] on button "Paste to bottom" at bounding box center [696, 407] width 108 height 30
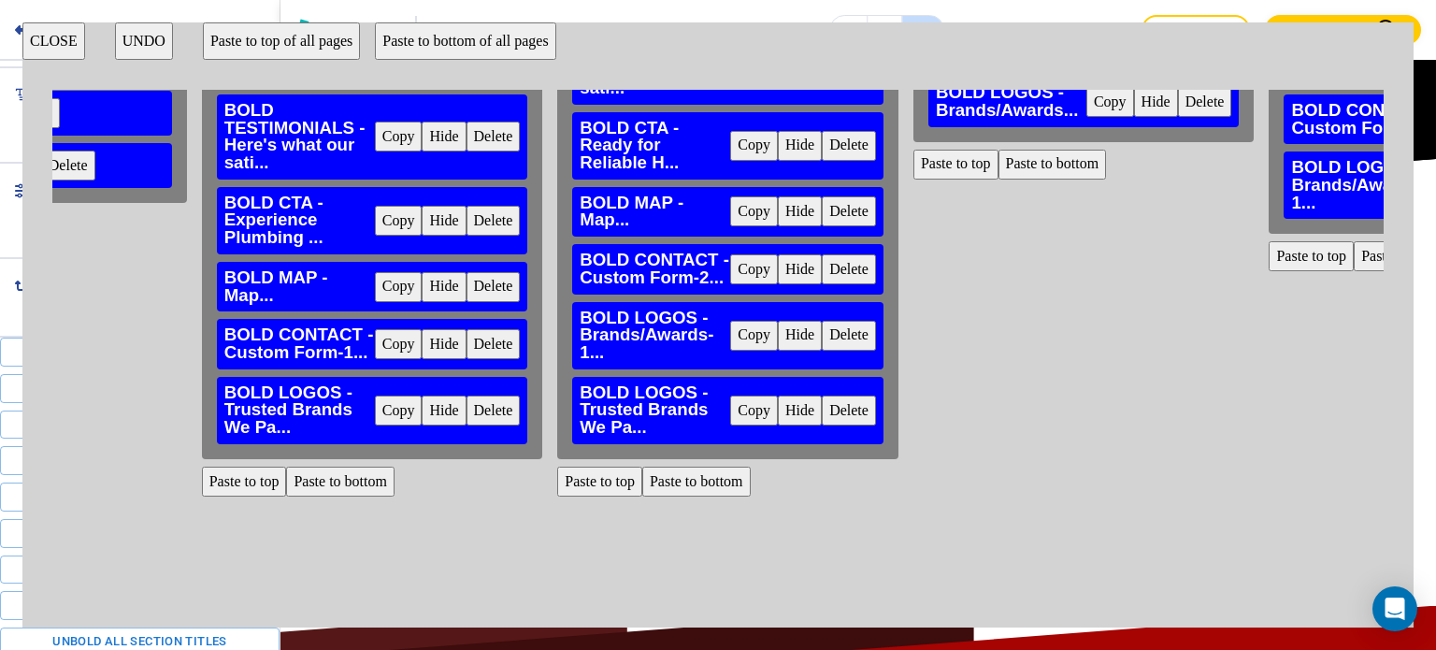
click at [833, 331] on button "Delete" at bounding box center [849, 336] width 54 height 30
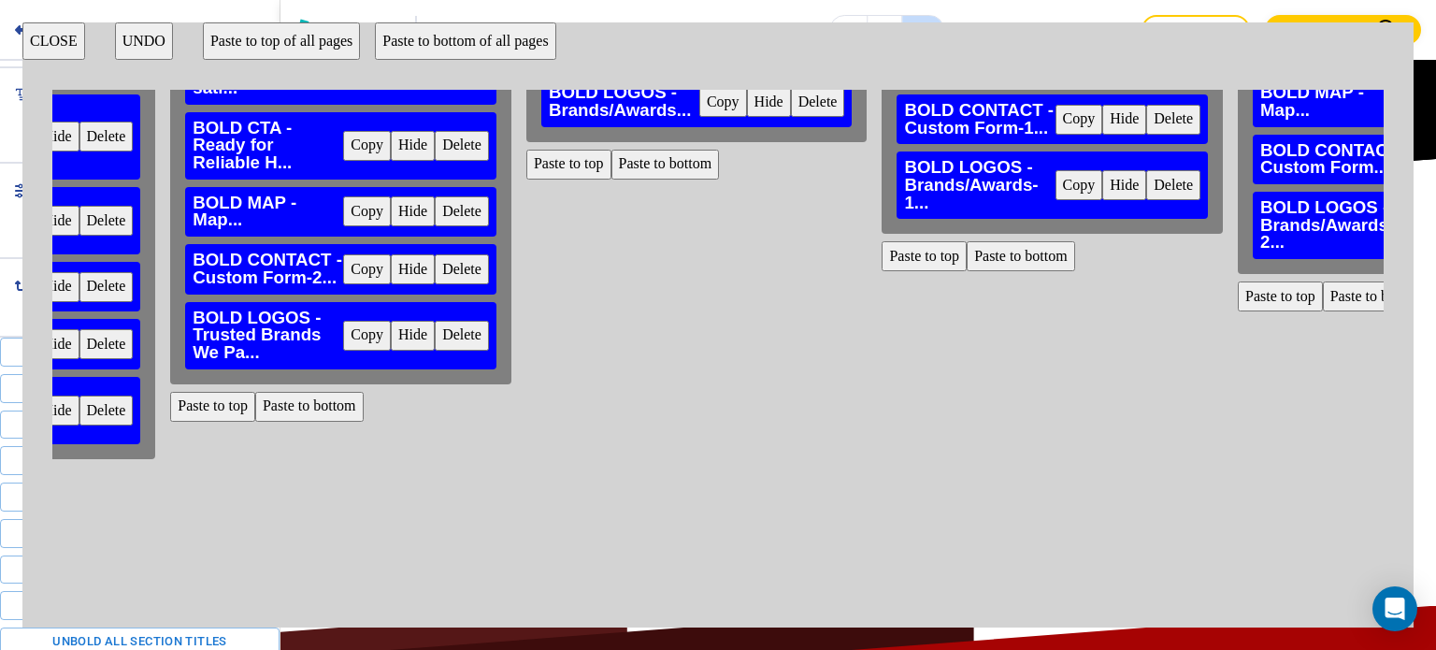
scroll to position [315, 2329]
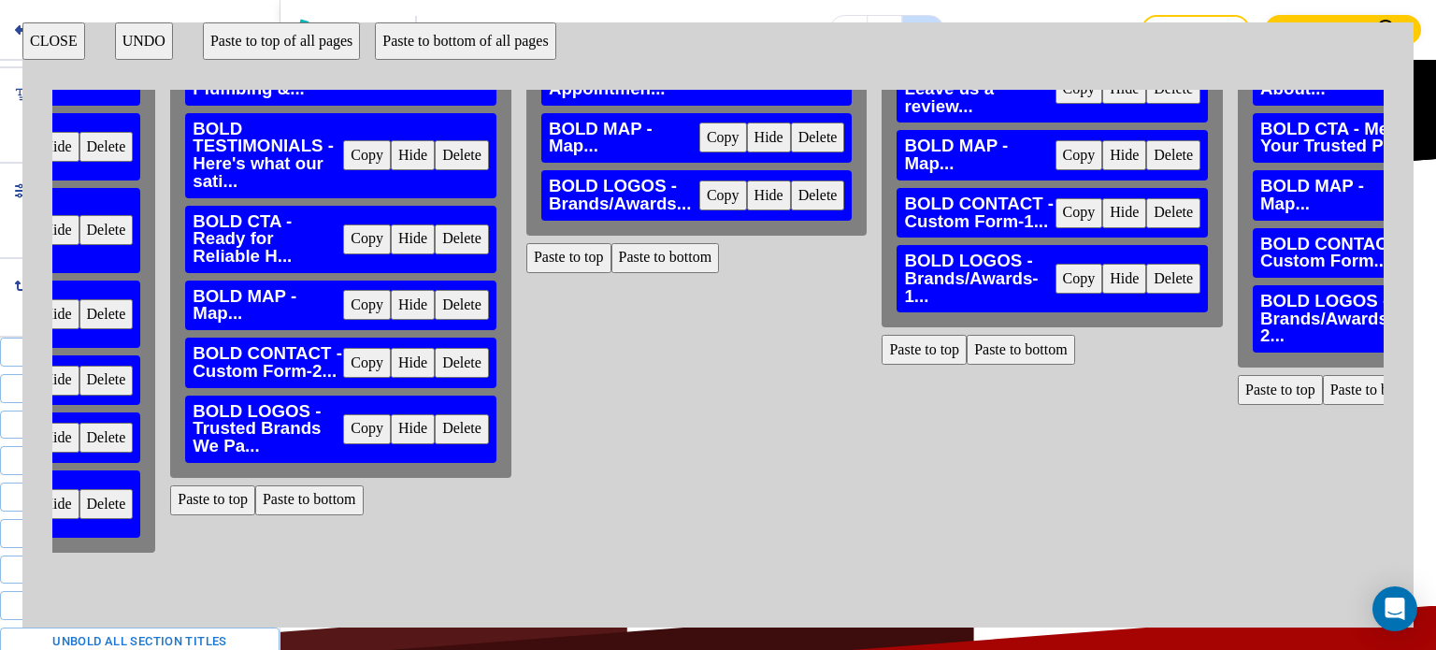
click at [661, 257] on button "Paste to bottom" at bounding box center [665, 258] width 108 height 30
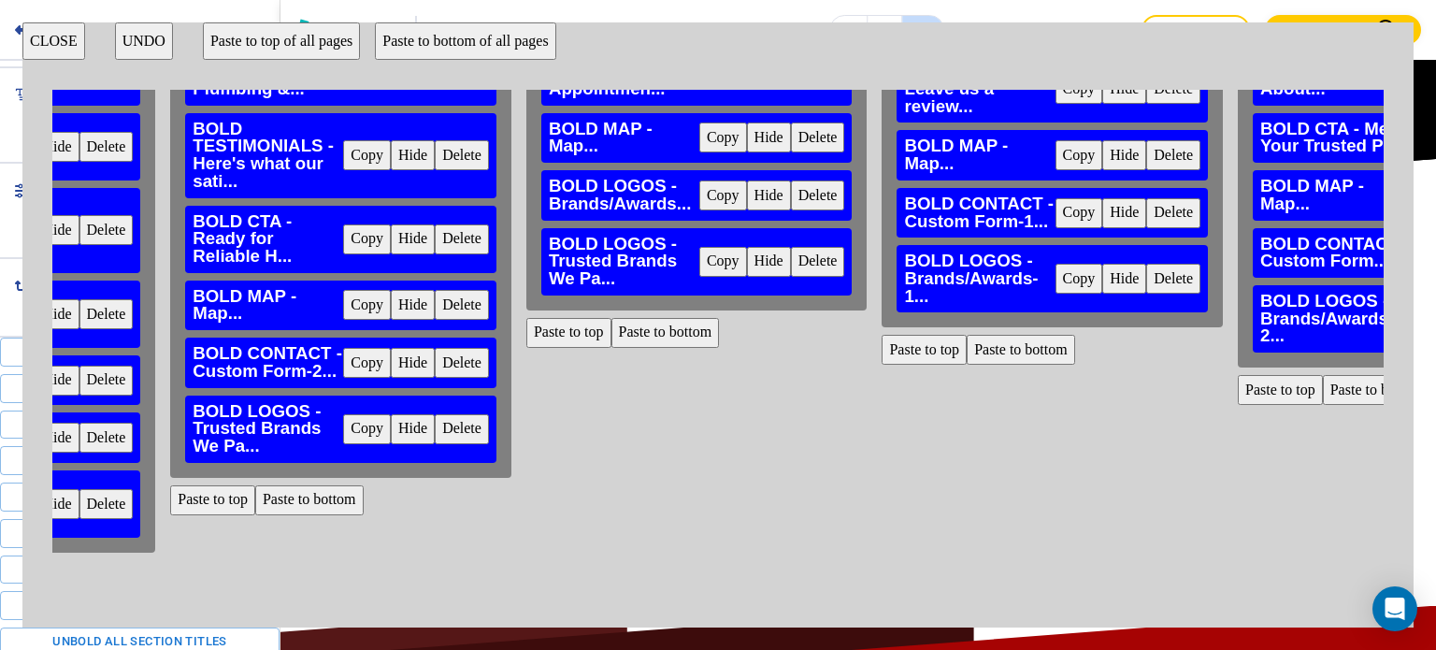
click at [806, 197] on button "Delete" at bounding box center [818, 195] width 54 height 30
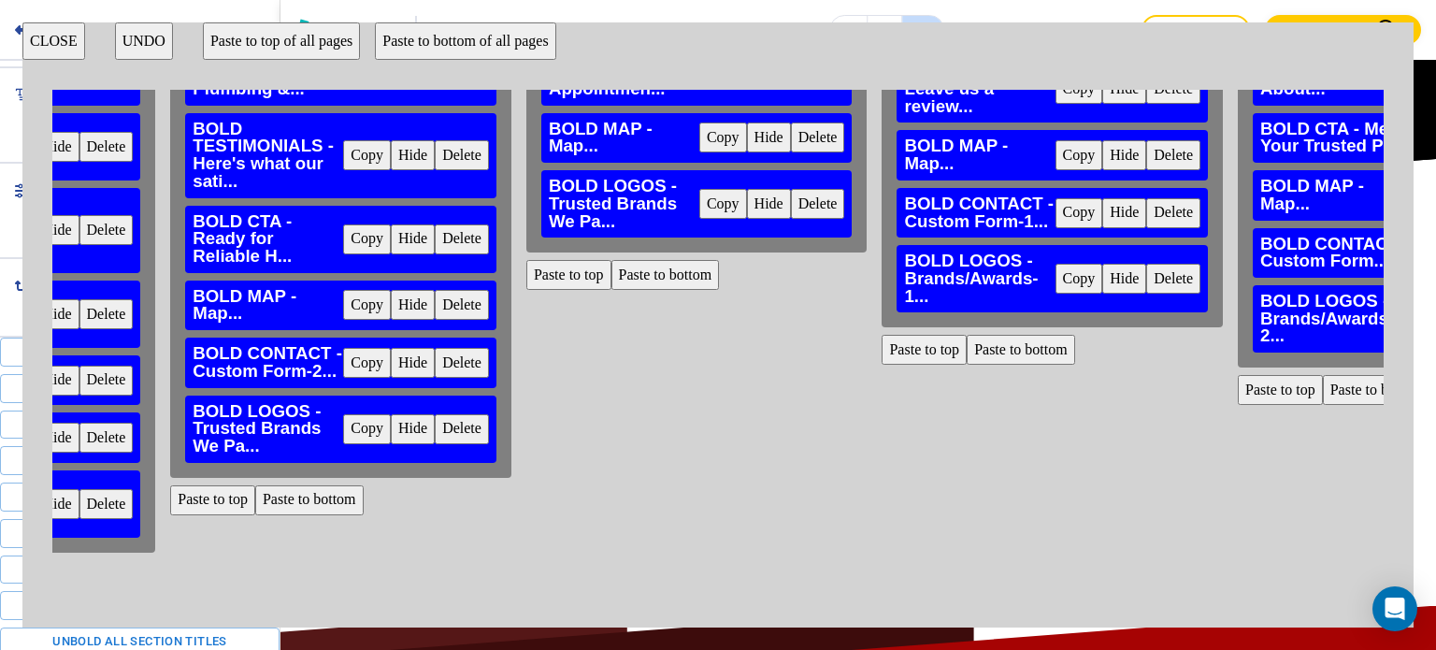
click at [982, 341] on button "Paste to bottom" at bounding box center [1021, 350] width 108 height 30
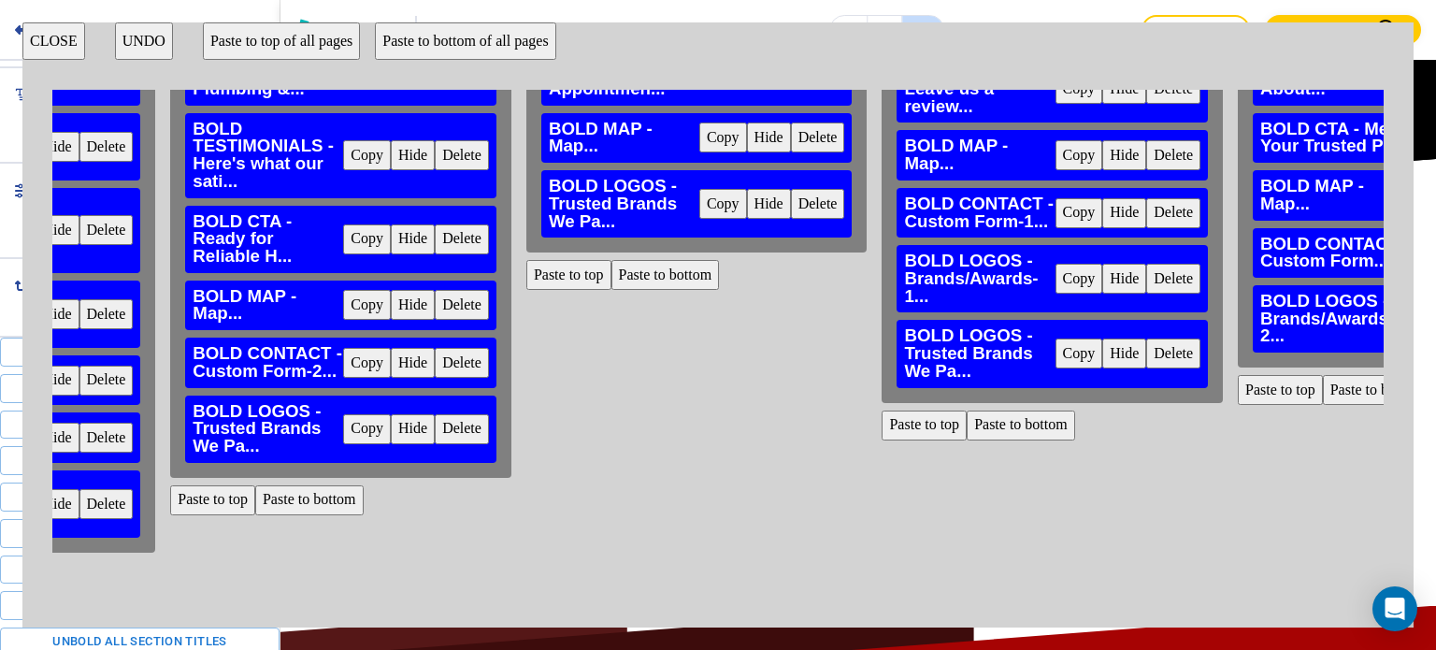
click at [1168, 284] on button "Delete" at bounding box center [1173, 279] width 54 height 30
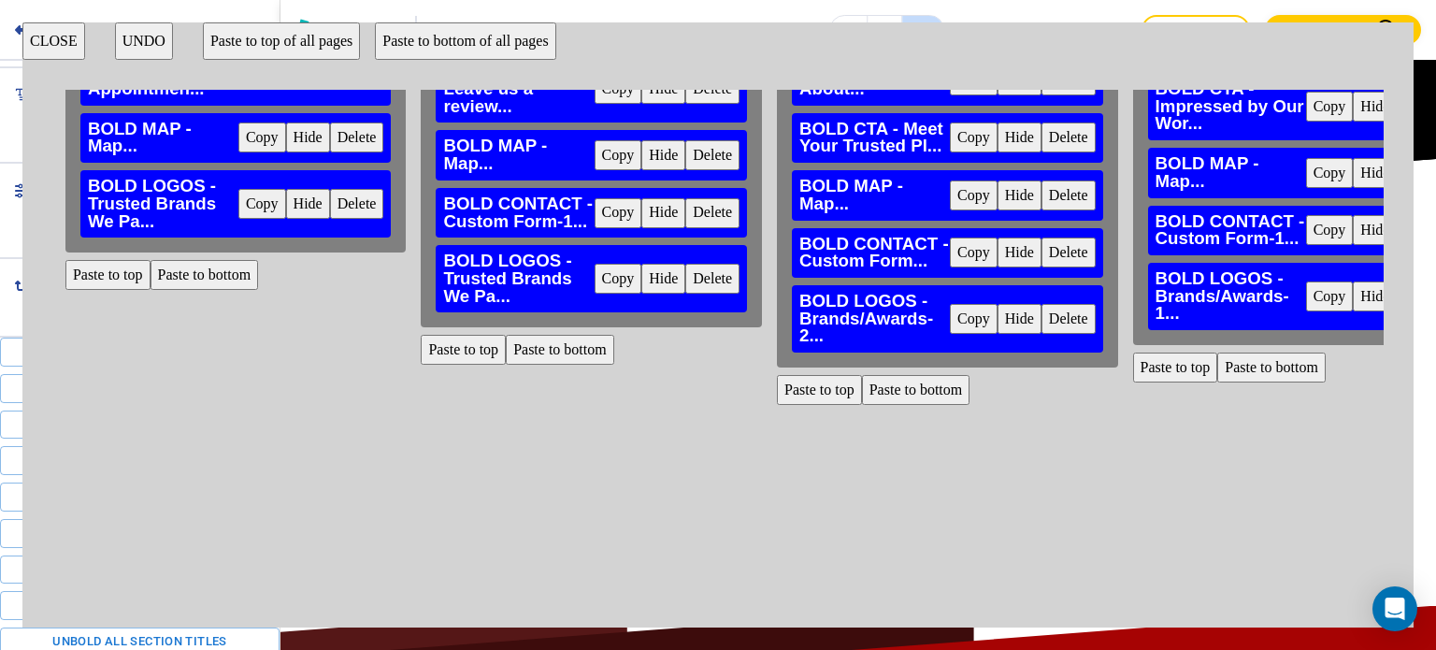
scroll to position [315, 2861]
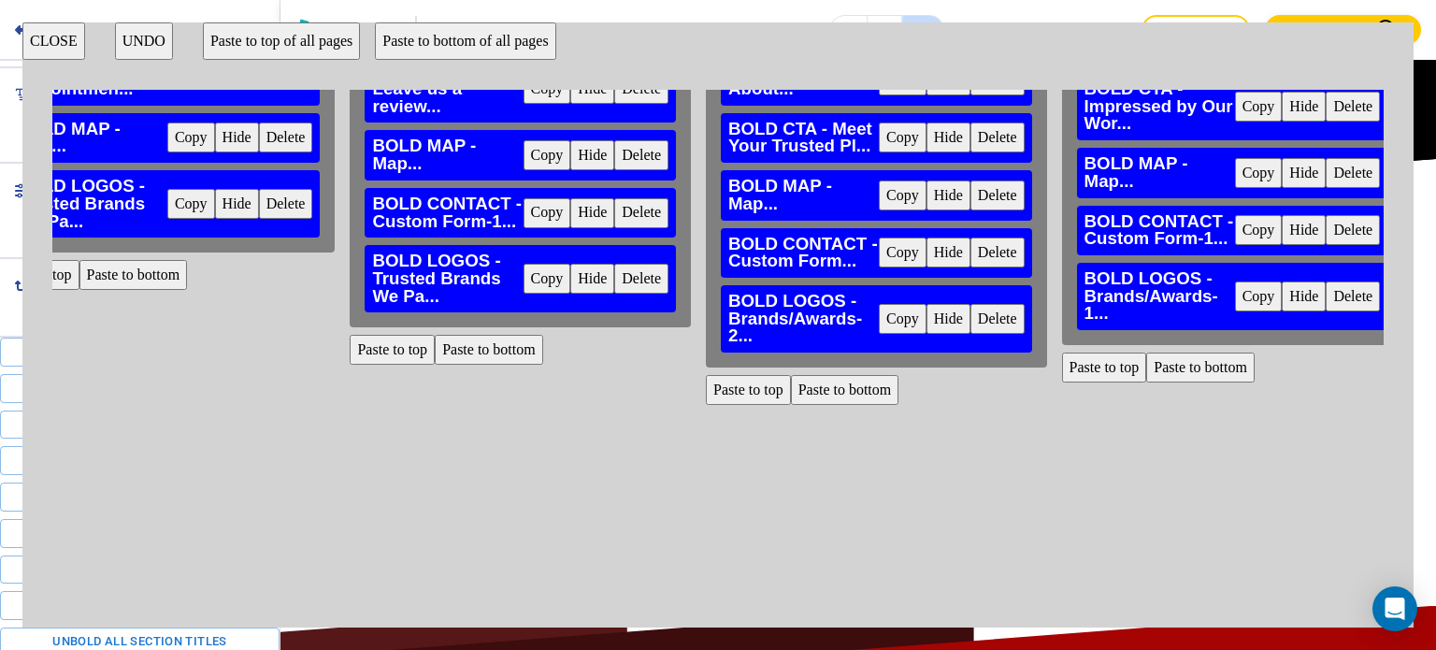
click at [841, 394] on button "Paste to bottom" at bounding box center [845, 390] width 108 height 30
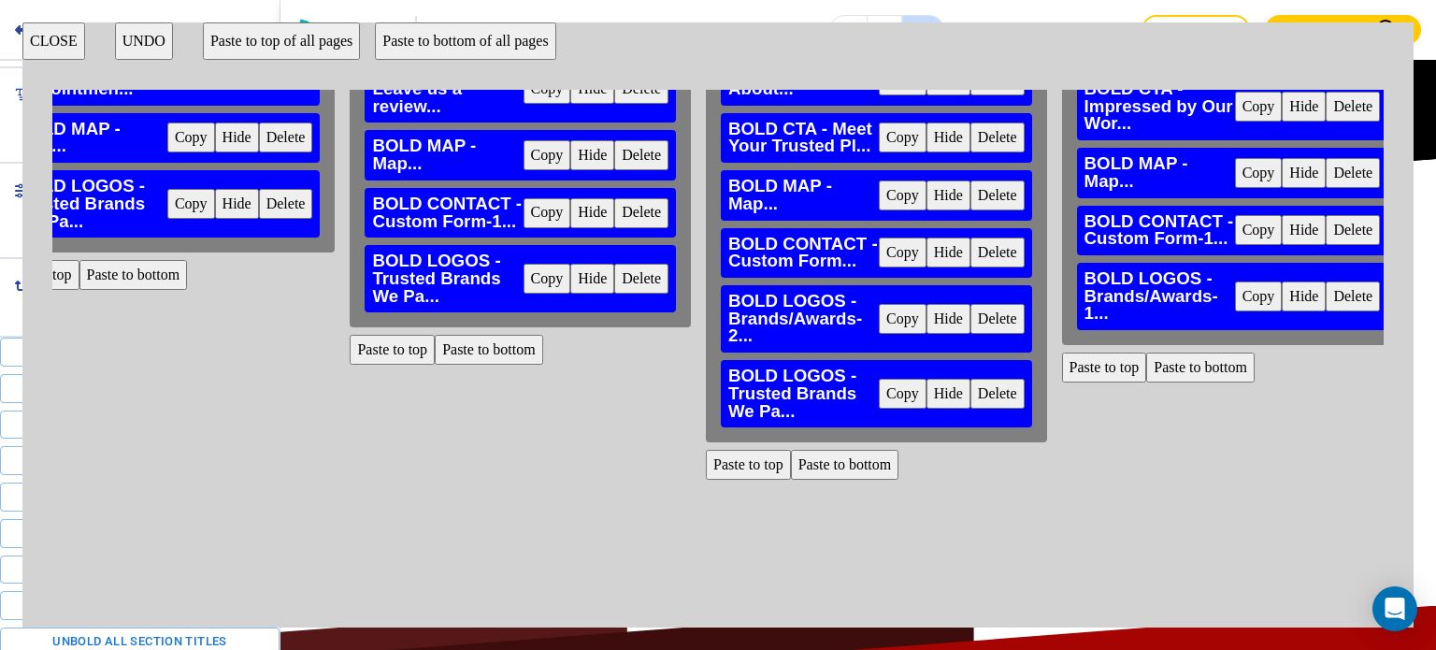
click at [984, 320] on button "Delete" at bounding box center [997, 319] width 54 height 30
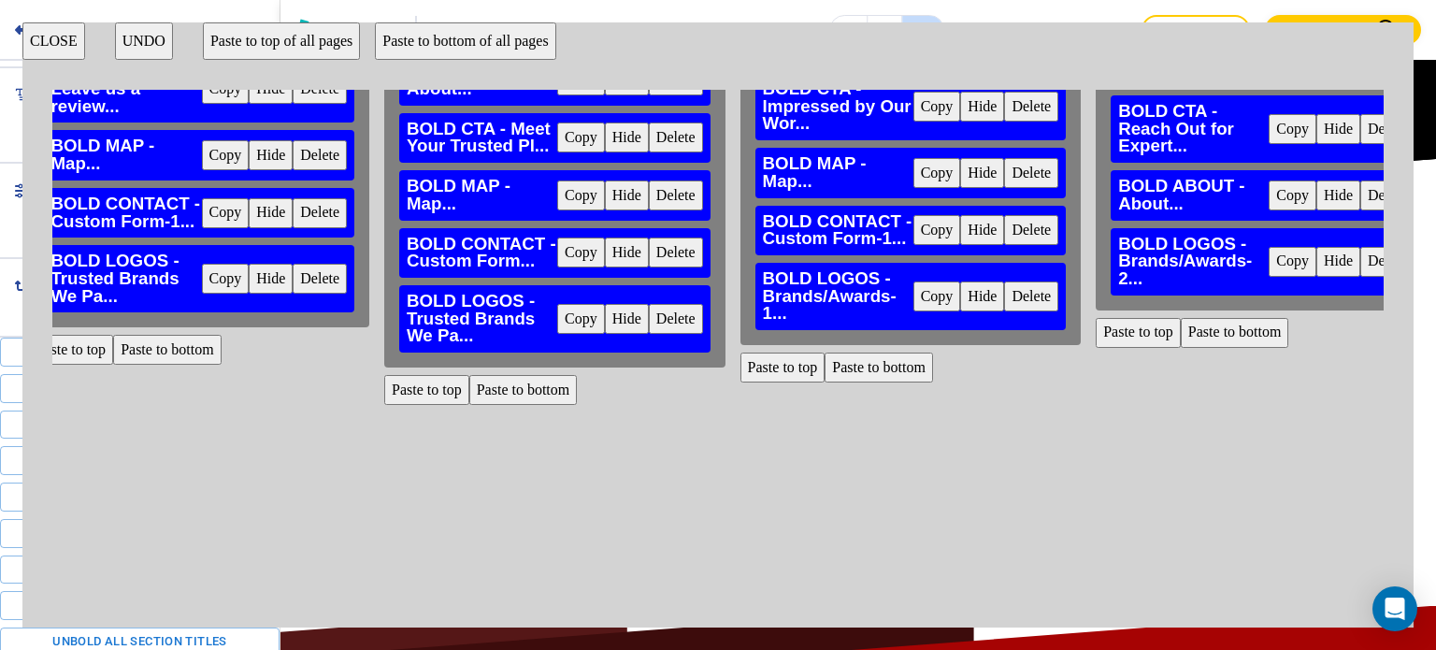
scroll to position [315, 3184]
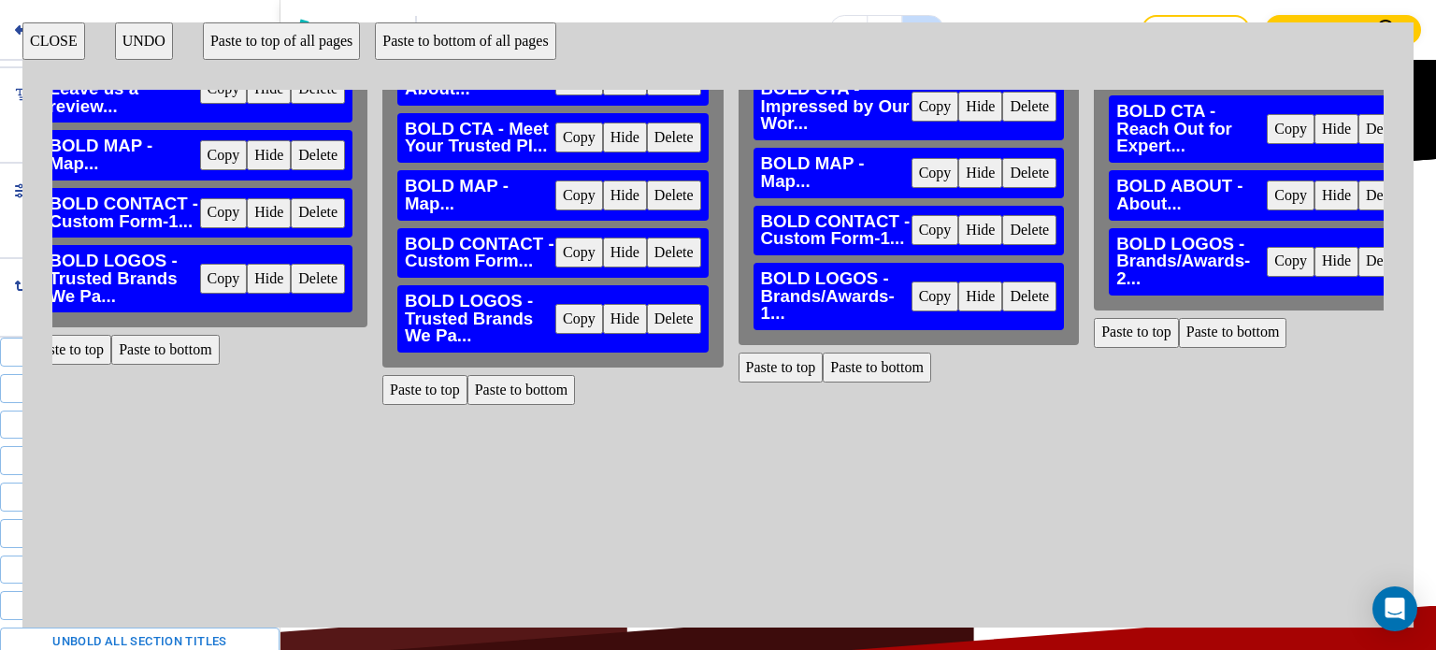
click at [875, 354] on button "Paste to bottom" at bounding box center [877, 367] width 108 height 30
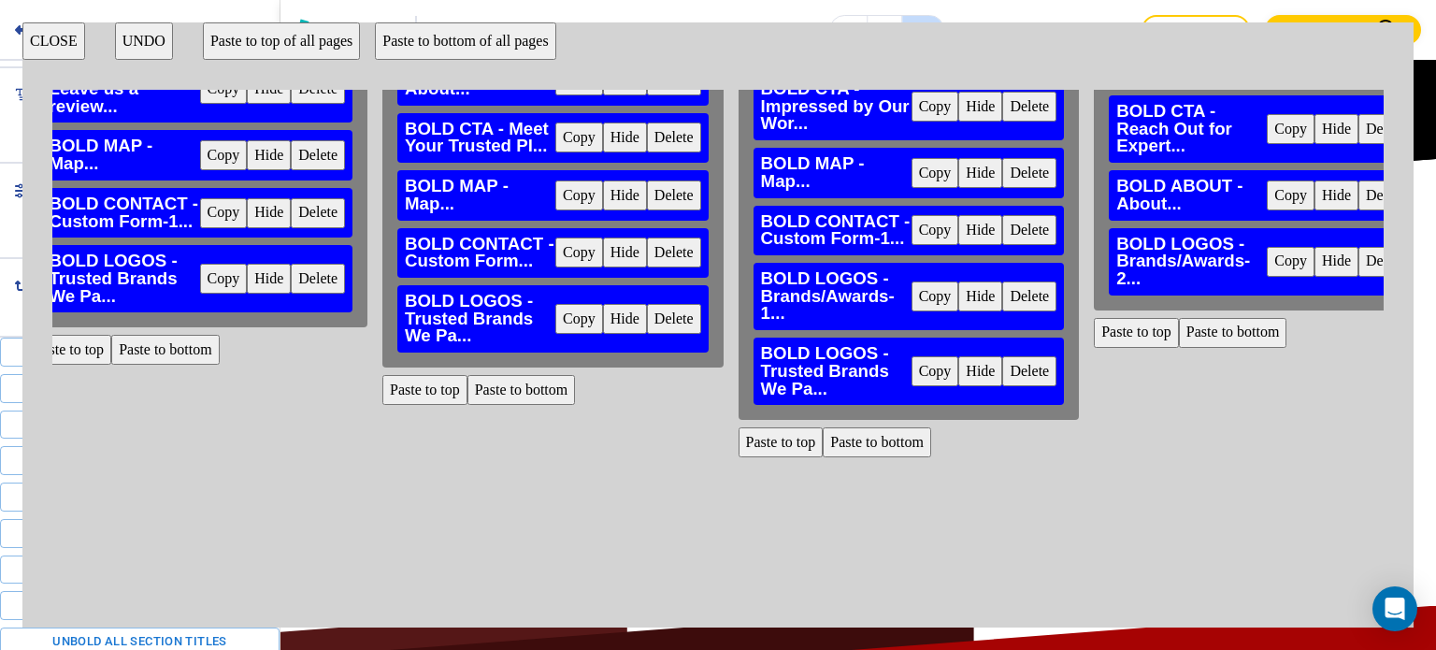
click at [1015, 281] on button "Delete" at bounding box center [1029, 296] width 54 height 30
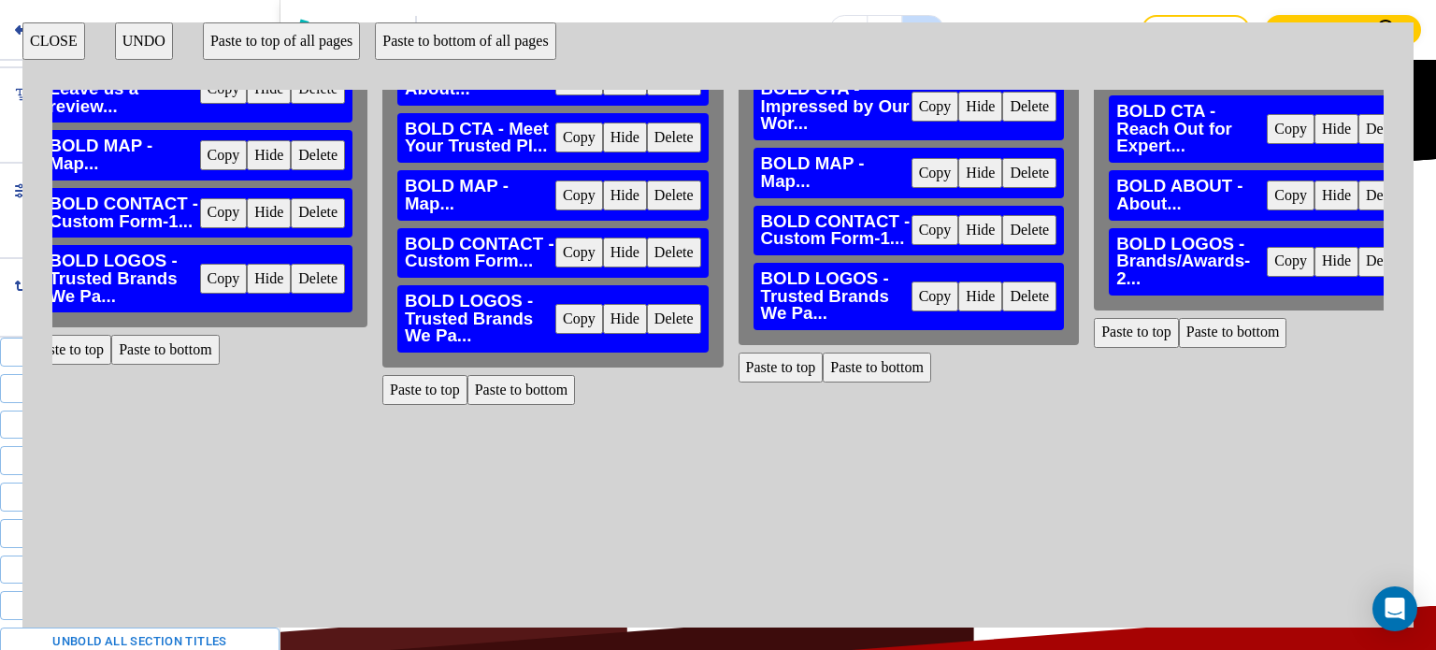
scroll to position [315, 3227]
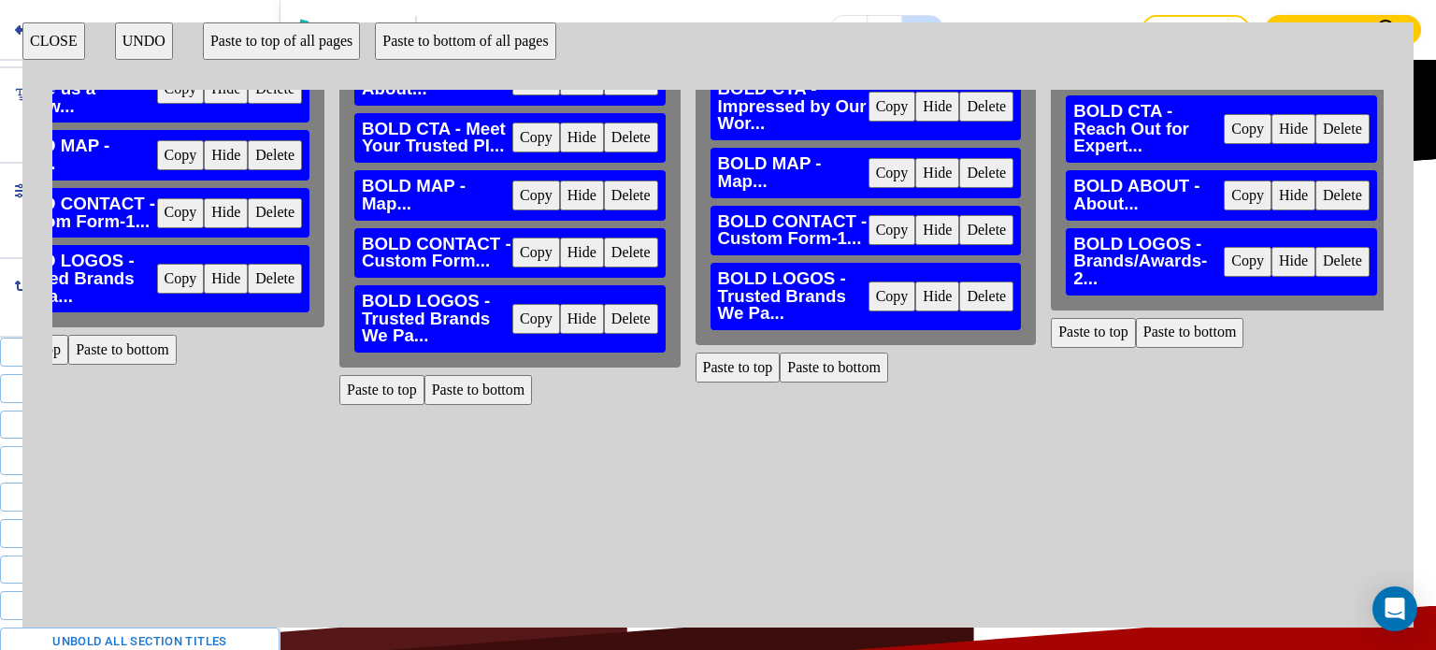
drag, startPoint x: 1152, startPoint y: 333, endPoint x: 1174, endPoint y: 373, distance: 46.0
click at [1152, 333] on button "Paste to bottom" at bounding box center [1190, 333] width 108 height 30
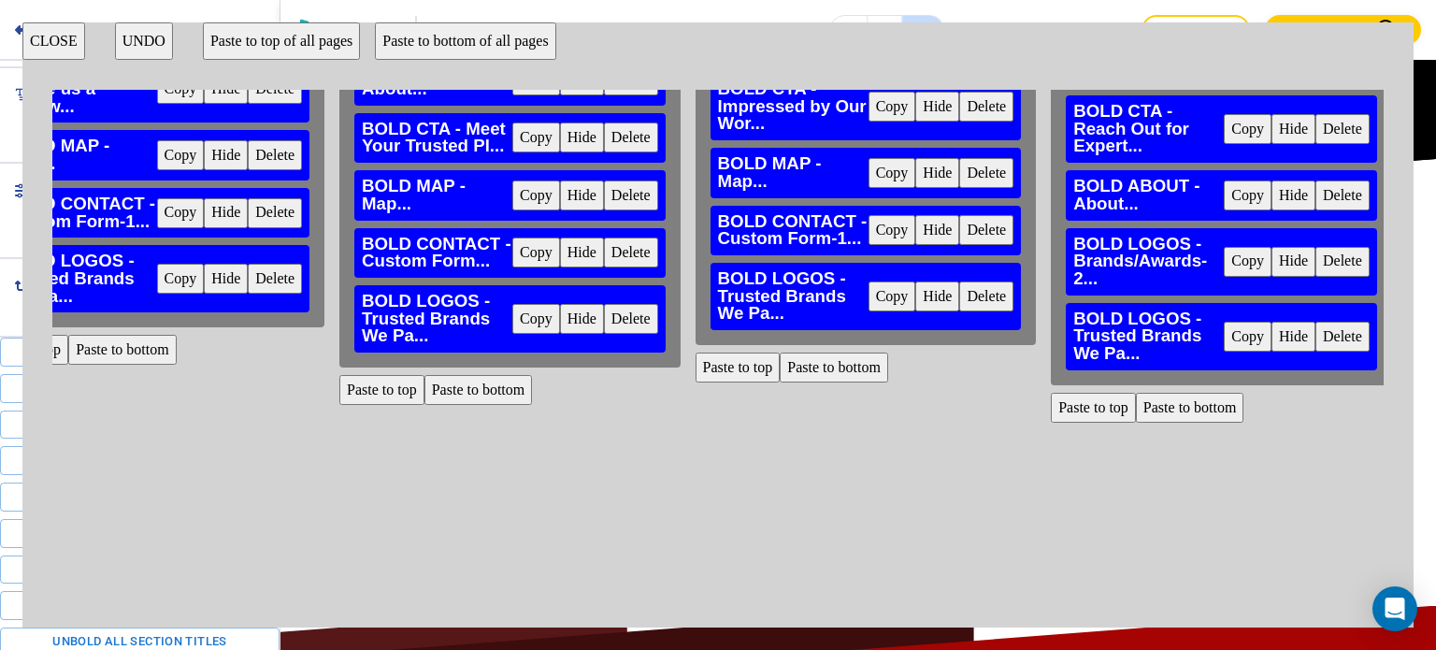
click at [1315, 261] on button "Delete" at bounding box center [1342, 262] width 54 height 30
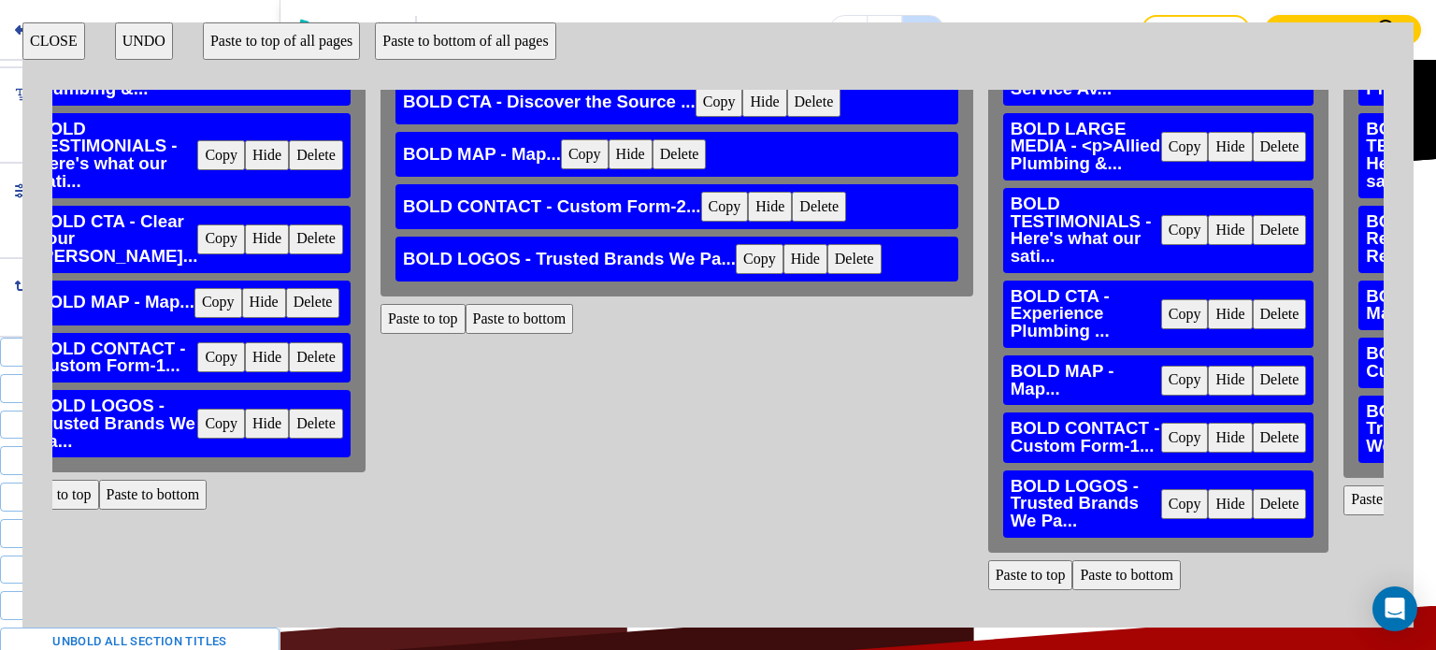
scroll to position [315, 516]
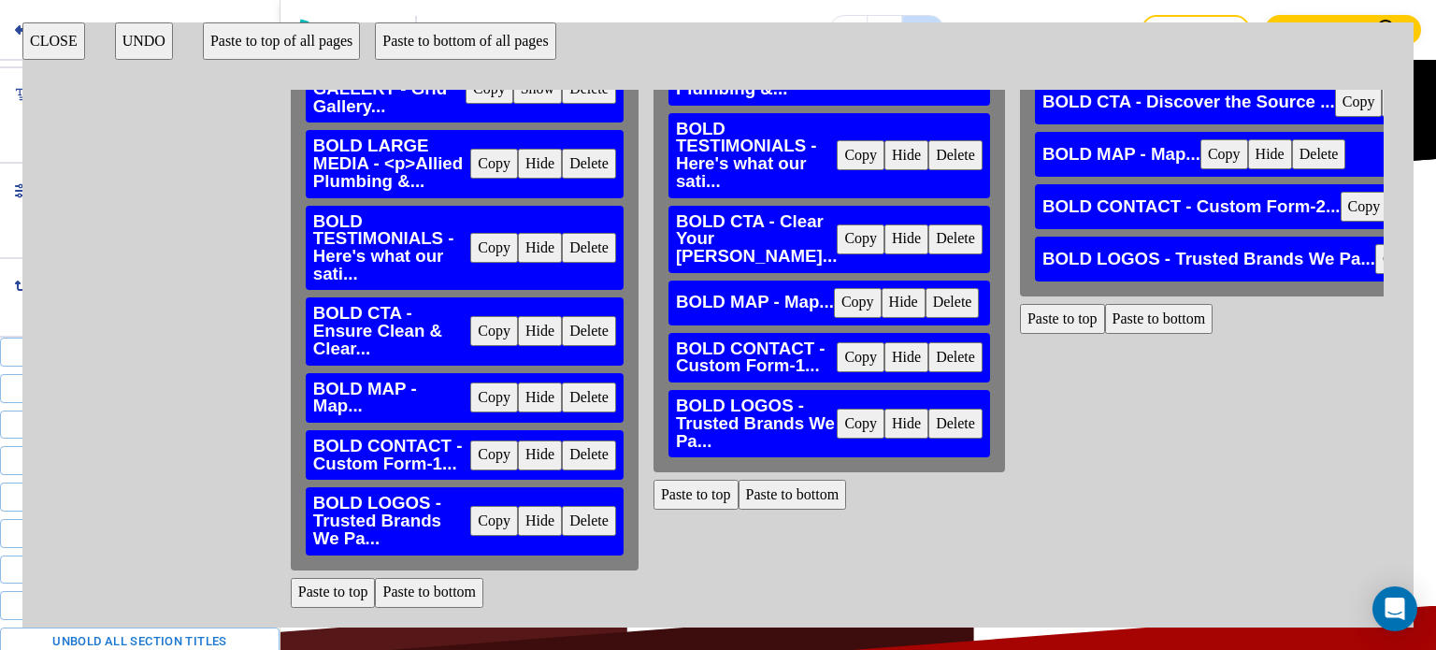
click at [54, 35] on button "CLOSE" at bounding box center [53, 40] width 63 height 37
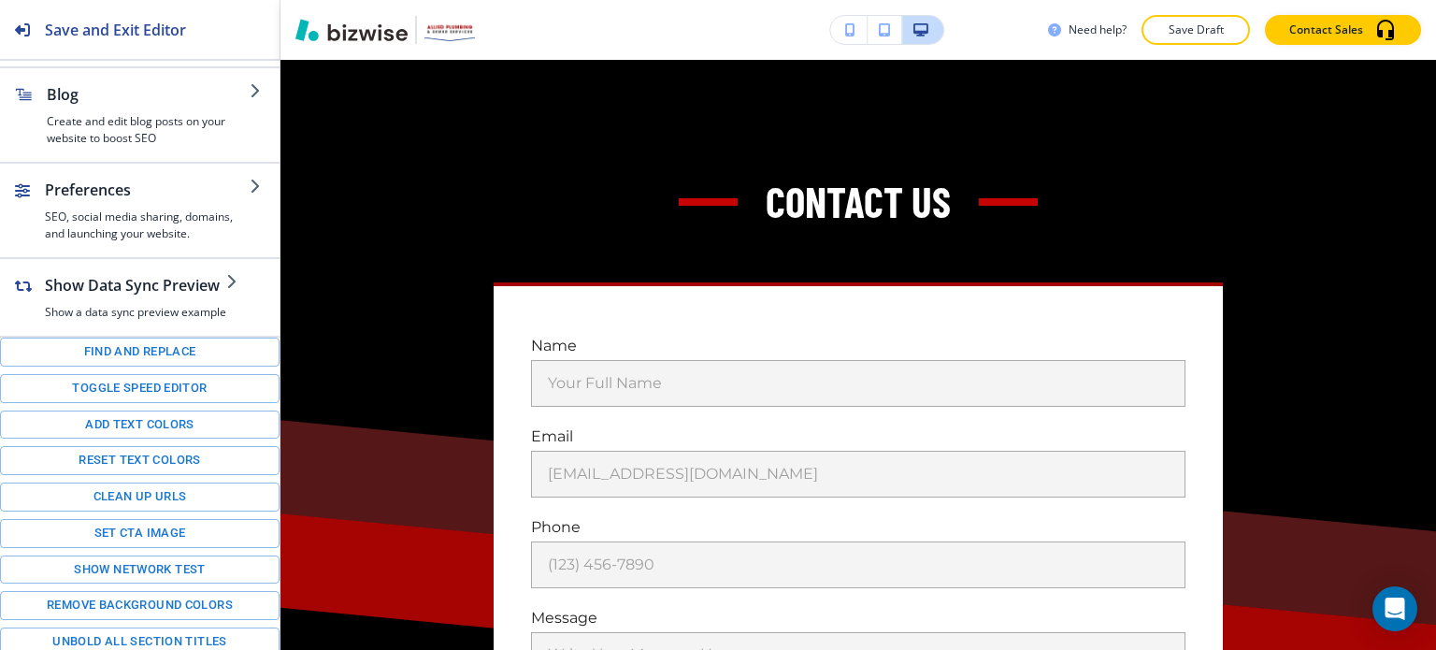
scroll to position [8556, 0]
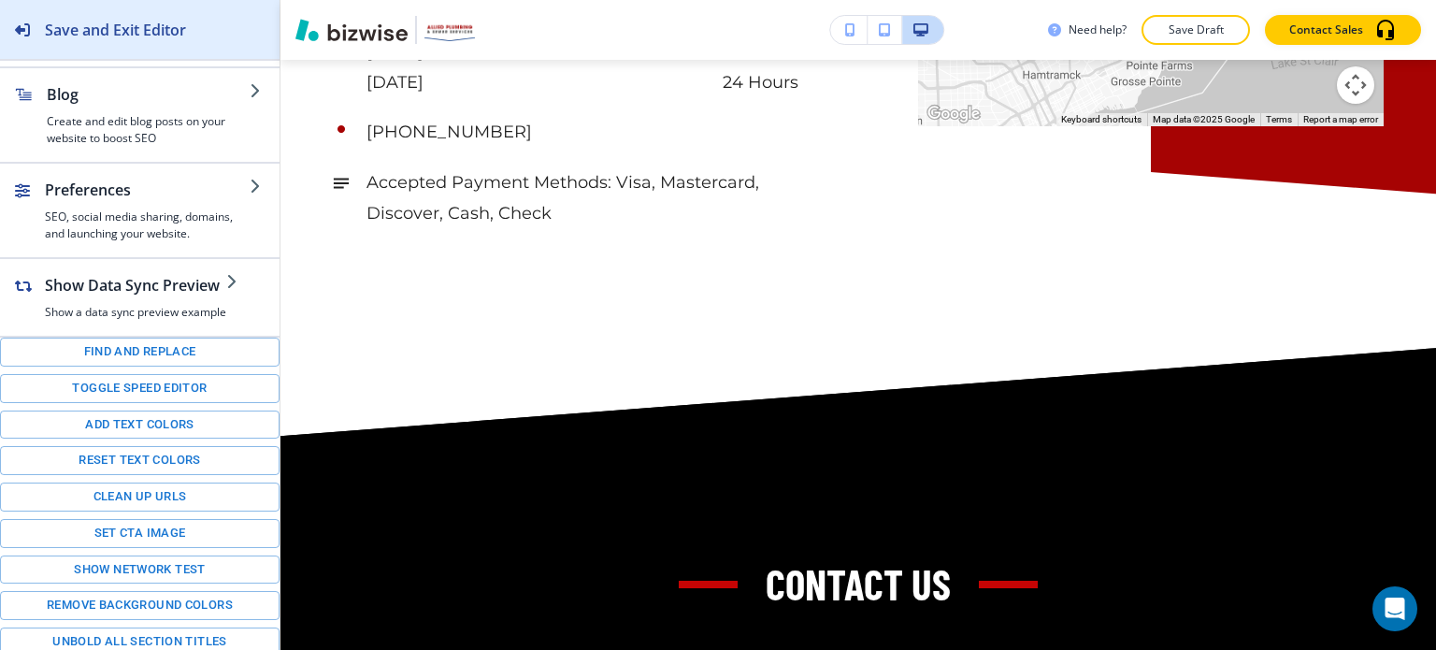
click at [135, 26] on h2 "Save and Exit Editor" at bounding box center [115, 30] width 141 height 22
